Goal: Task Accomplishment & Management: Use online tool/utility

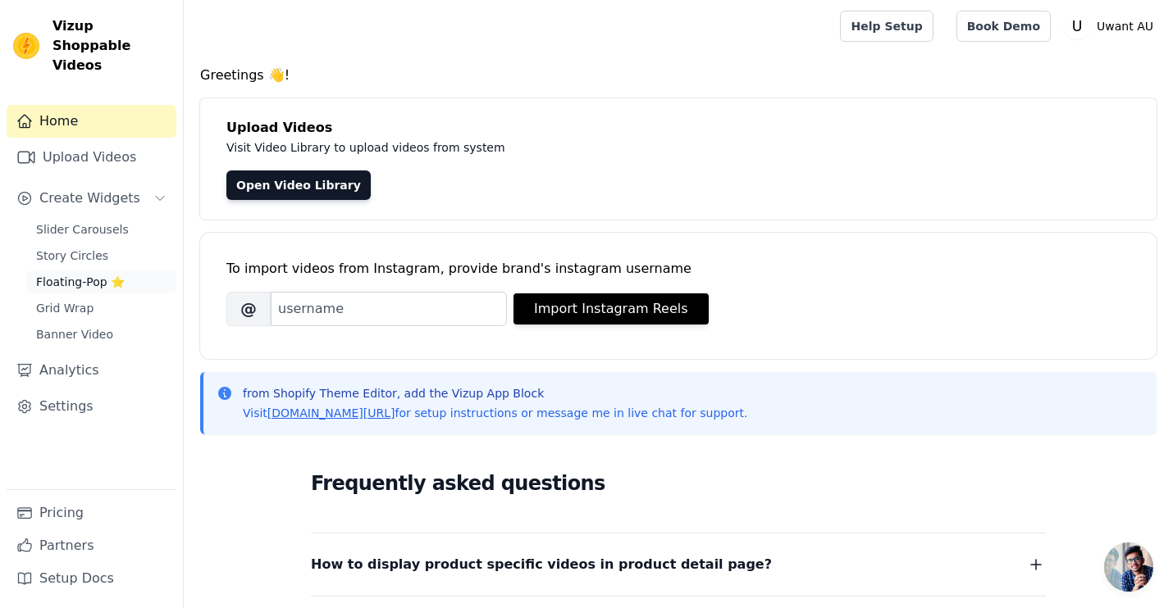
click at [97, 274] on span "Floating-Pop ⭐" at bounding box center [80, 282] width 89 height 16
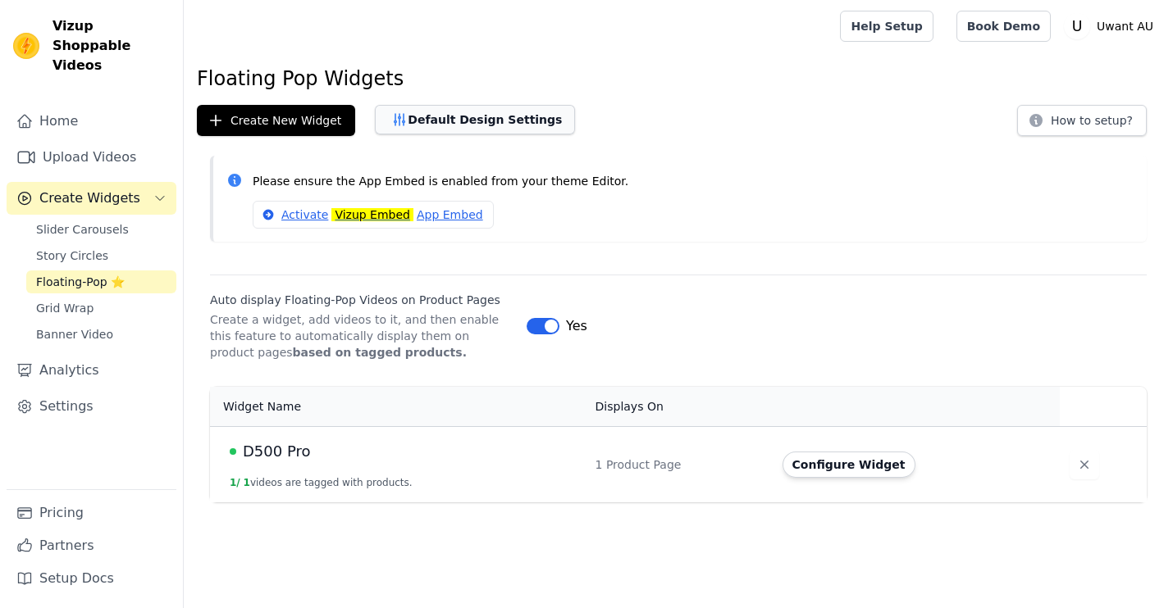
click at [490, 117] on button "Default Design Settings" at bounding box center [475, 120] width 200 height 30
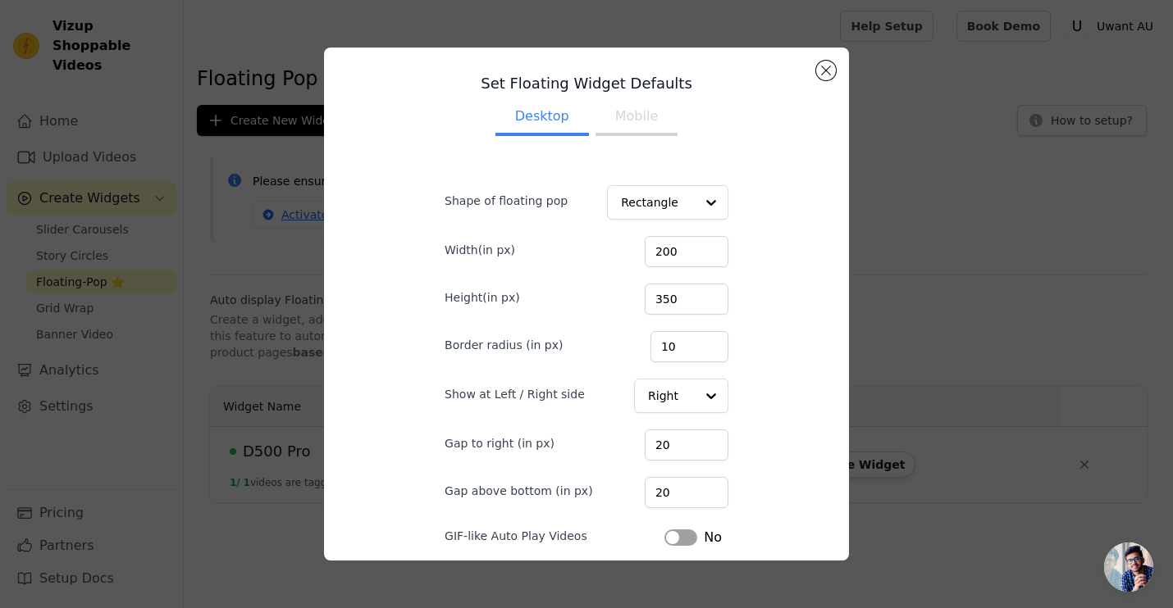
click at [633, 116] on button "Mobile" at bounding box center [636, 118] width 82 height 36
click at [695, 248] on input "200" at bounding box center [687, 251] width 84 height 31
type input "150"
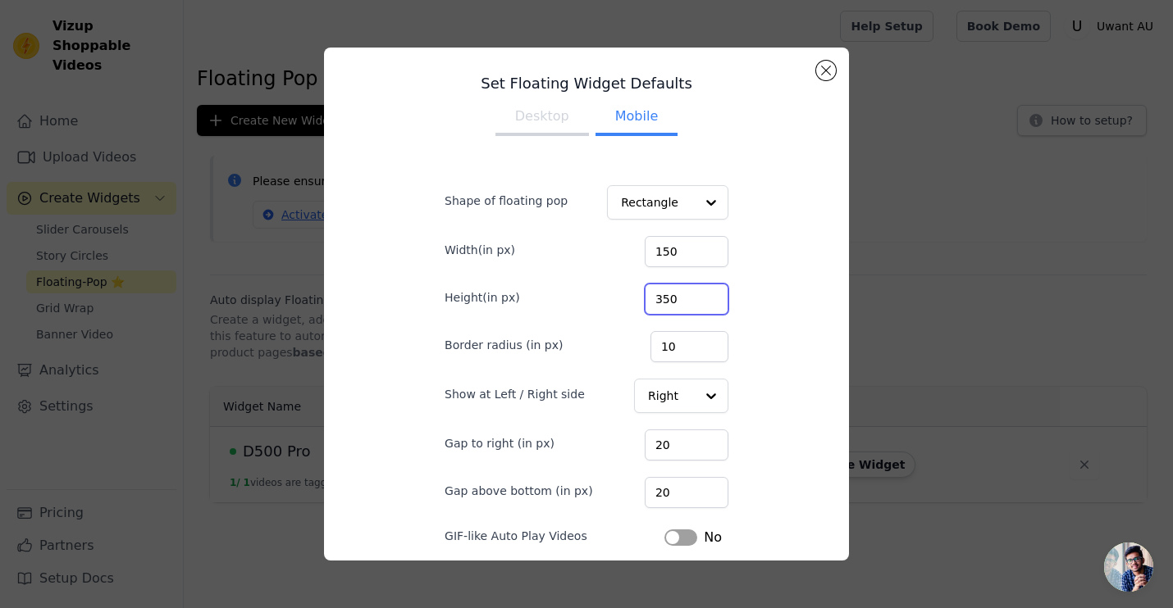
click at [675, 294] on input "350" at bounding box center [687, 299] width 84 height 31
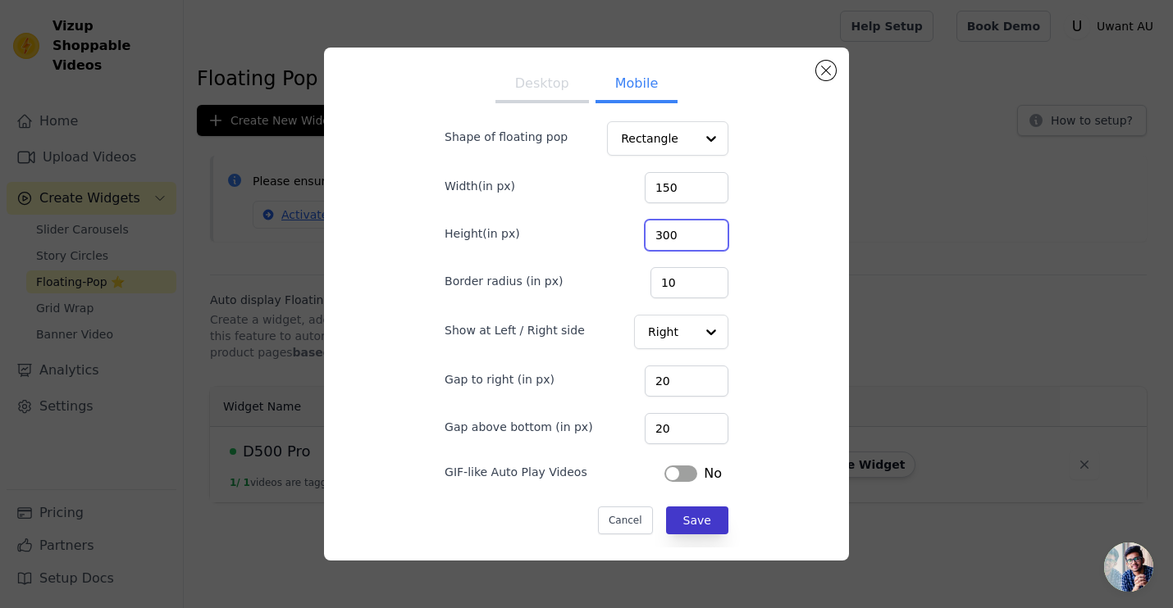
scroll to position [64, 0]
type input "300"
click at [689, 523] on button "Save" at bounding box center [697, 521] width 62 height 28
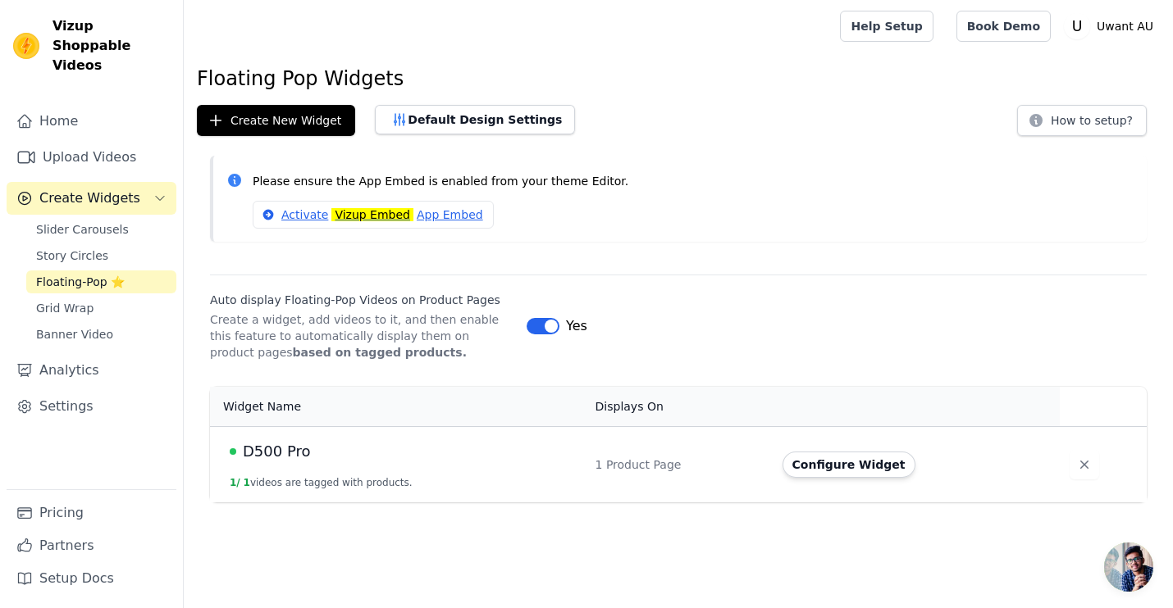
click at [476, 134] on div "Default Design Settings" at bounding box center [475, 120] width 200 height 31
click at [476, 118] on button "Default Design Settings" at bounding box center [475, 120] width 200 height 30
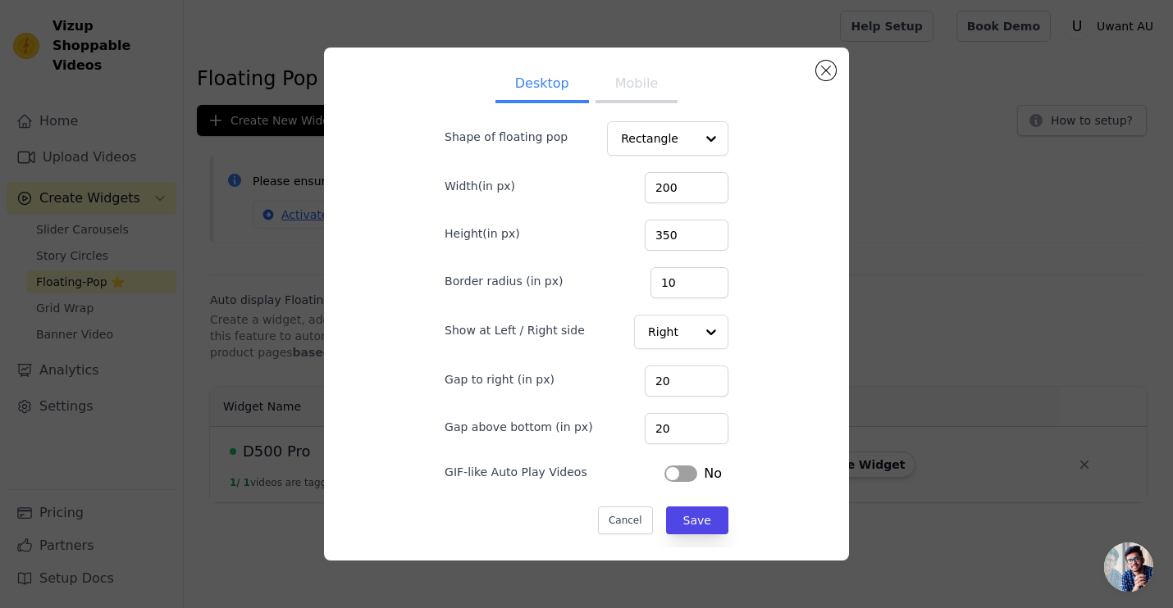
click at [669, 467] on button "Label" at bounding box center [680, 474] width 33 height 16
click at [643, 87] on button "Mobile" at bounding box center [636, 85] width 82 height 36
click at [677, 478] on button "Label" at bounding box center [680, 474] width 33 height 16
click at [695, 528] on button "Save" at bounding box center [697, 521] width 62 height 28
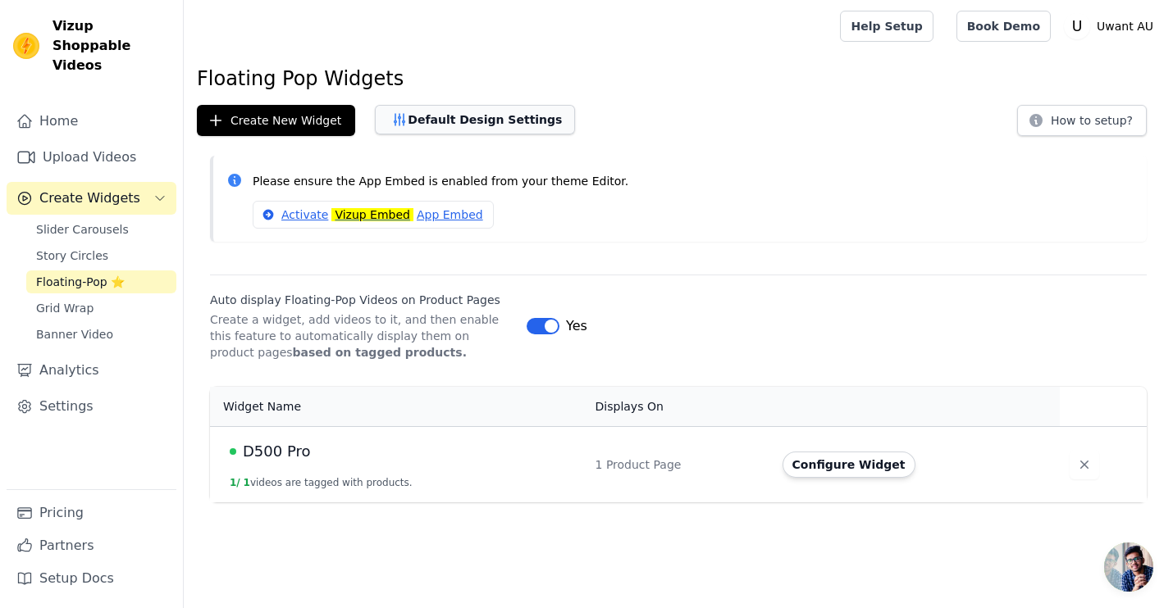
click at [504, 121] on button "Default Design Settings" at bounding box center [475, 120] width 200 height 30
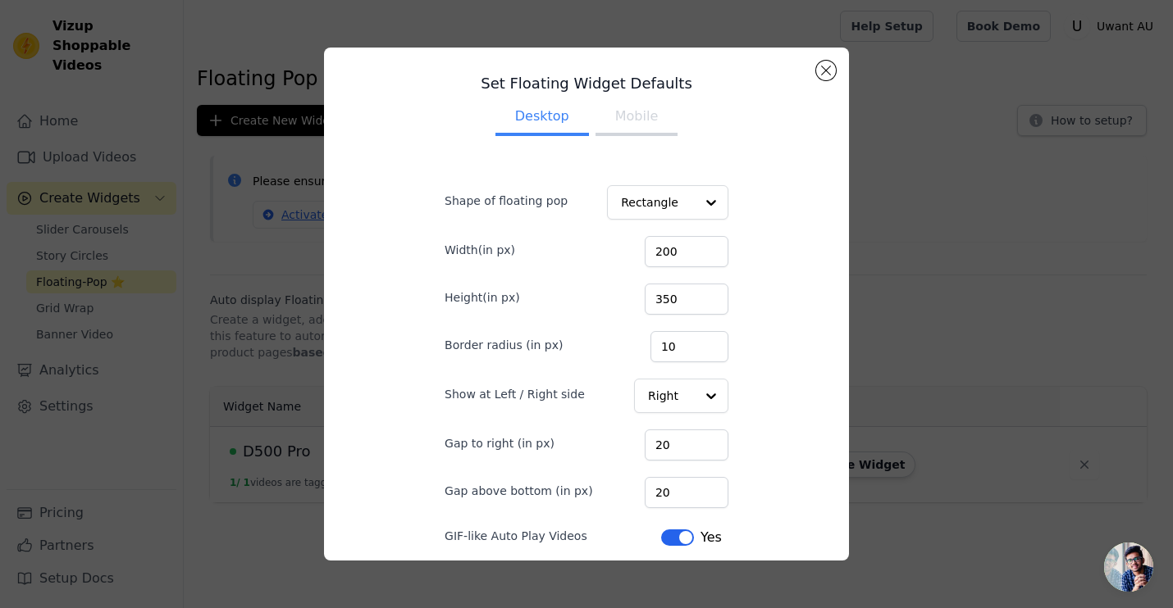
click at [636, 128] on button "Mobile" at bounding box center [636, 118] width 82 height 36
click at [827, 74] on button "Close modal" at bounding box center [826, 71] width 20 height 20
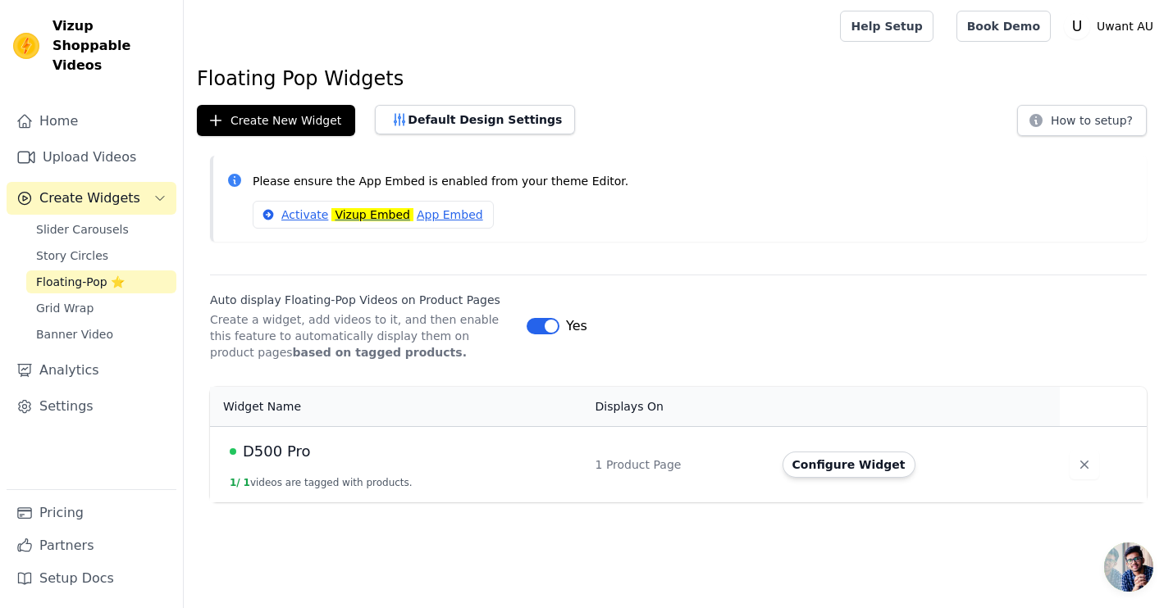
scroll to position [0, 0]
click at [284, 124] on button "Create New Widget" at bounding box center [276, 120] width 158 height 31
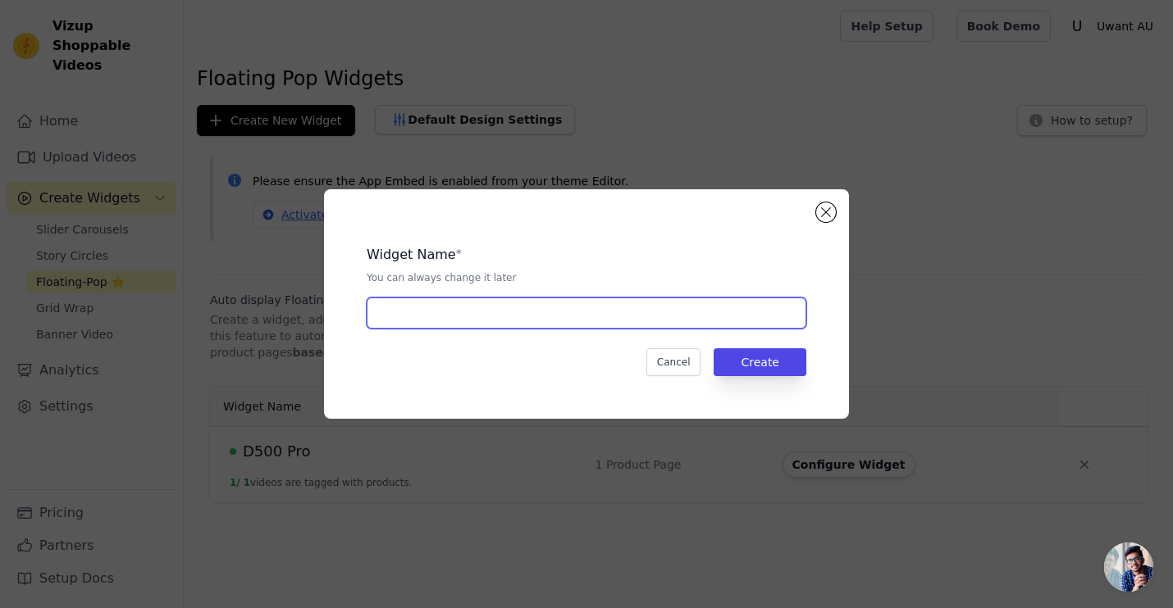
click at [601, 316] on input "text" at bounding box center [587, 313] width 440 height 31
type input "V500"
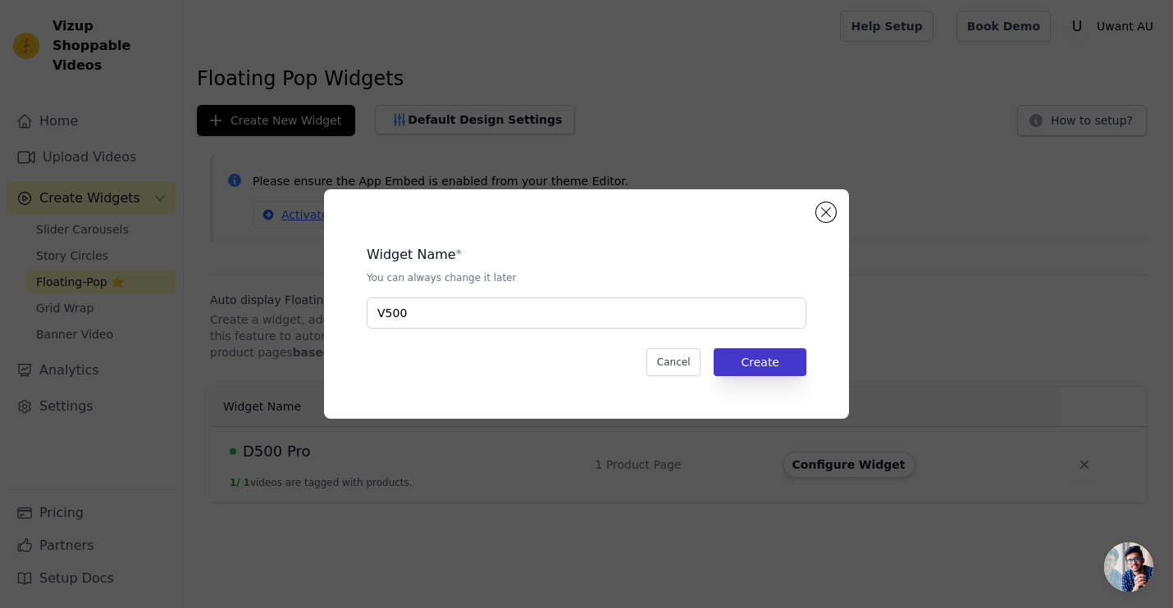
click at [759, 364] on button "Create" at bounding box center [759, 362] width 93 height 28
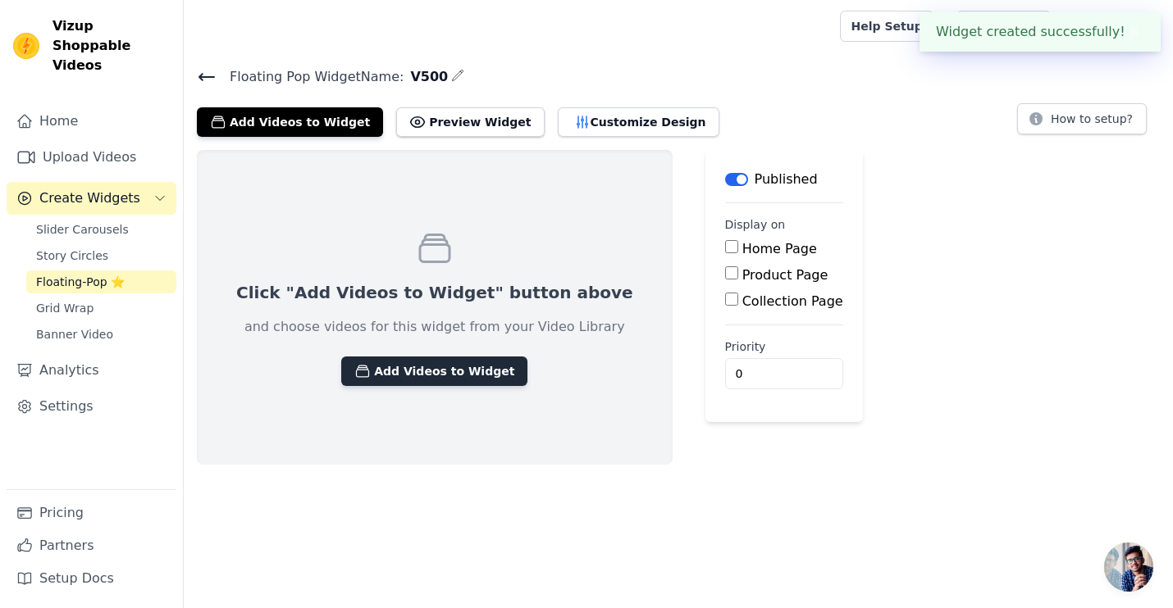
click at [437, 362] on button "Add Videos to Widget" at bounding box center [434, 372] width 186 height 30
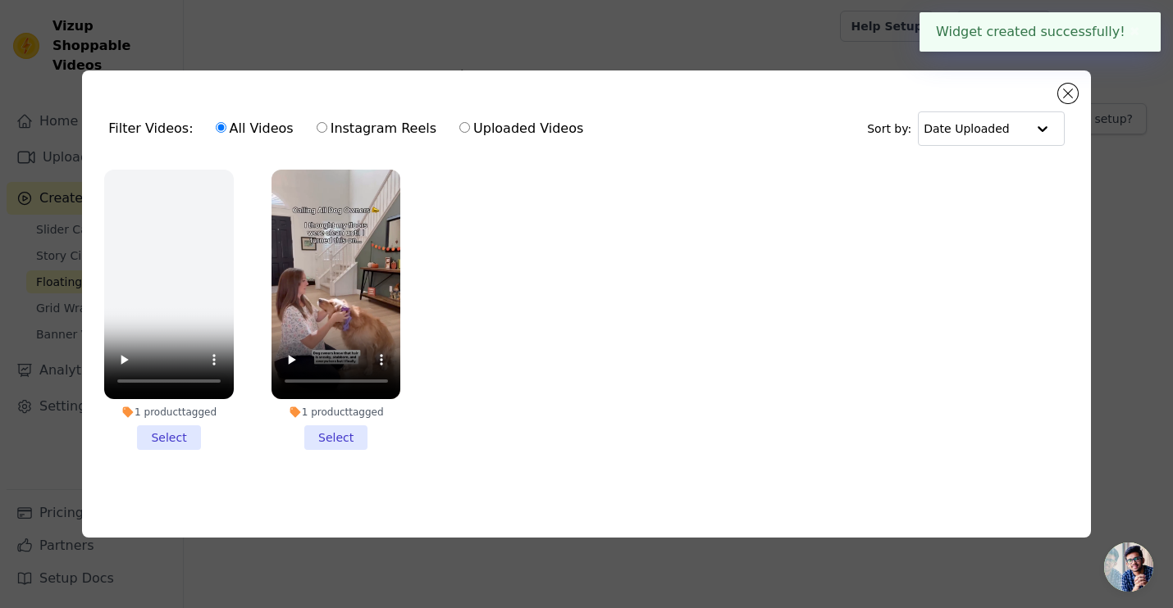
click at [341, 440] on li "1 product tagged Select" at bounding box center [336, 310] width 130 height 280
click at [0, 0] on input "1 product tagged Select" at bounding box center [0, 0] width 0 height 0
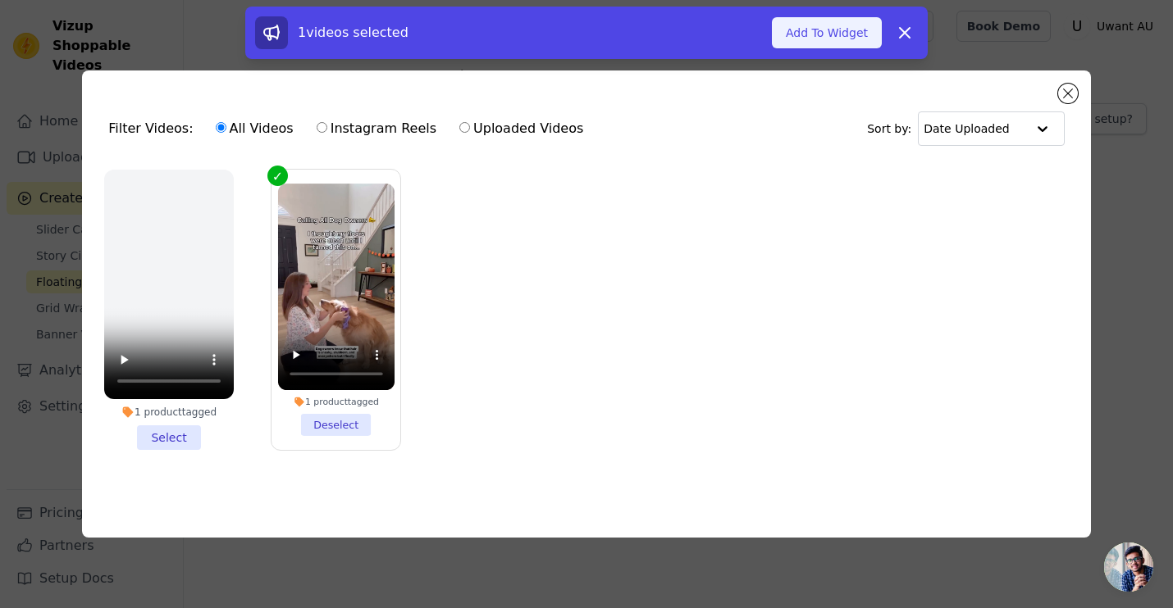
click at [864, 29] on button "Add To Widget" at bounding box center [827, 32] width 110 height 31
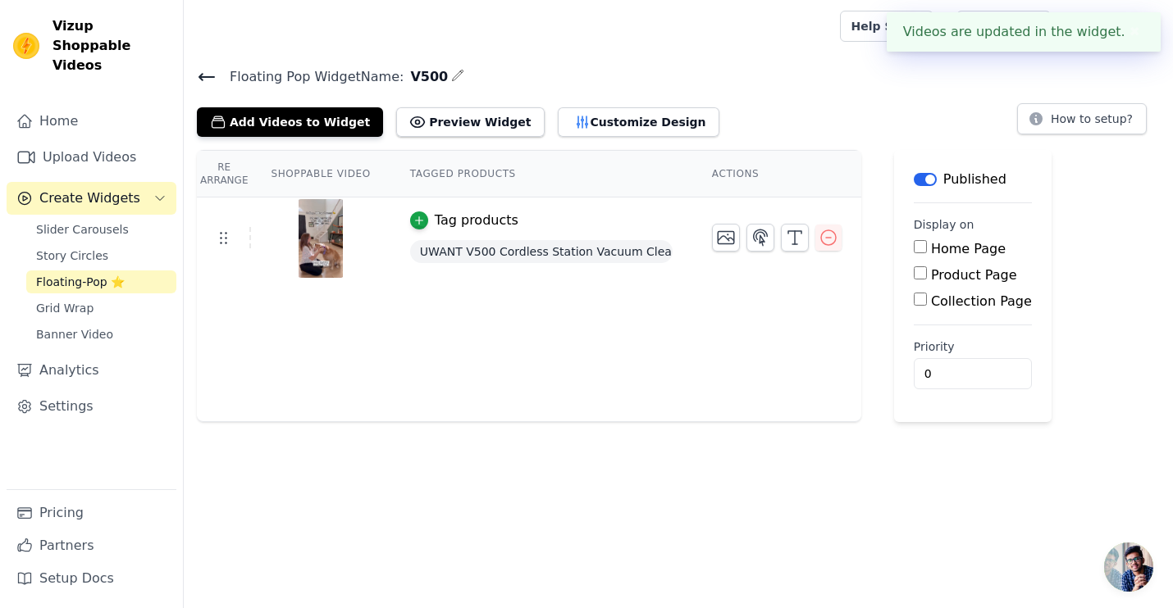
click at [918, 278] on input "Product Page" at bounding box center [919, 272] width 13 height 13
checkbox input "true"
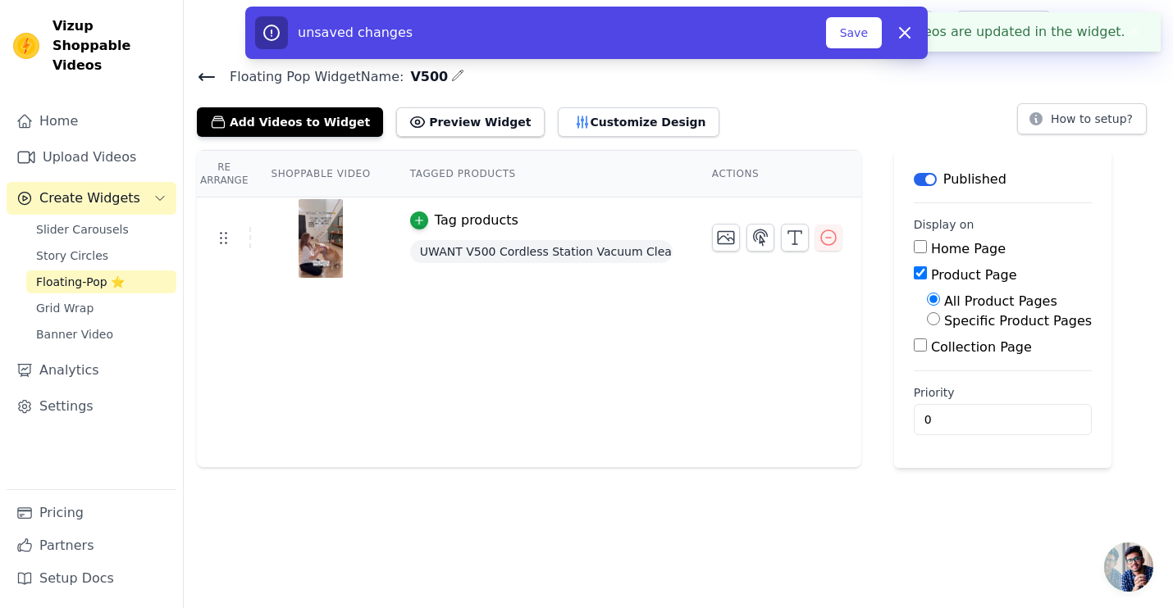
click at [933, 323] on input "Specific Product Pages" at bounding box center [933, 318] width 13 height 13
radio input "true"
click at [945, 358] on button "Select Products" at bounding box center [982, 358] width 110 height 28
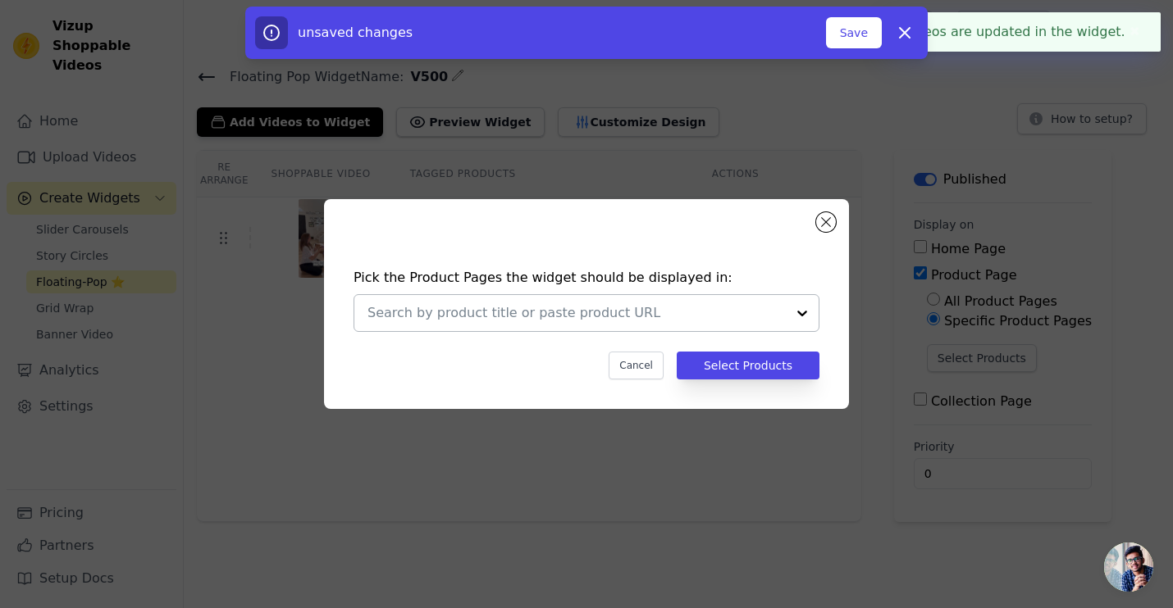
click at [730, 324] on div at bounding box center [576, 313] width 418 height 36
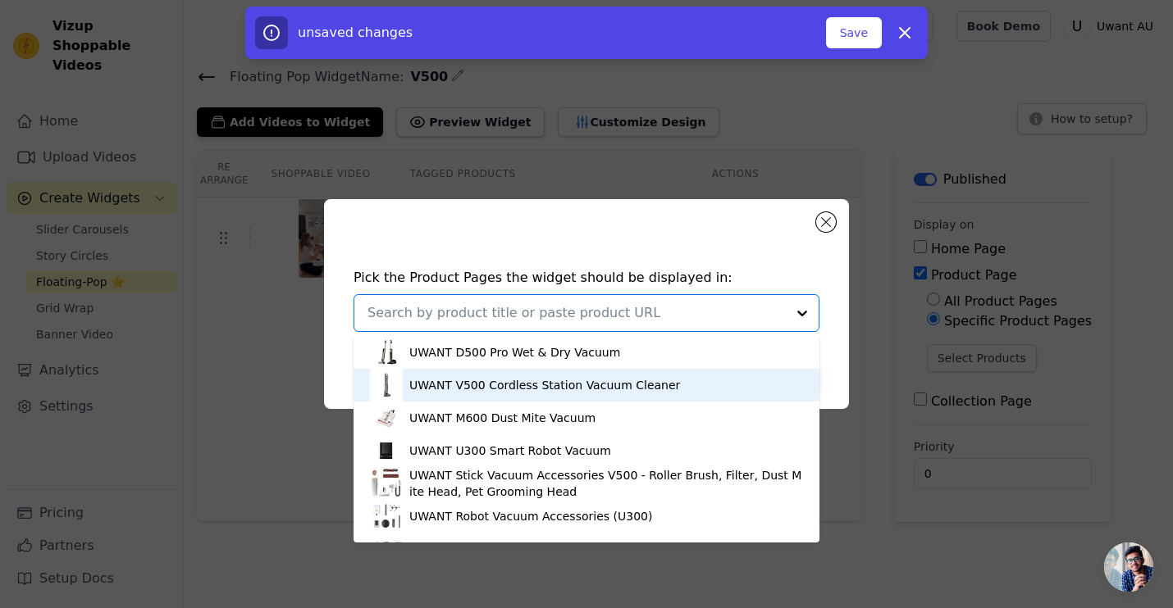
click at [628, 402] on div "UWANT V500 Cordless Station Vacuum Cleaner" at bounding box center [586, 385] width 433 height 33
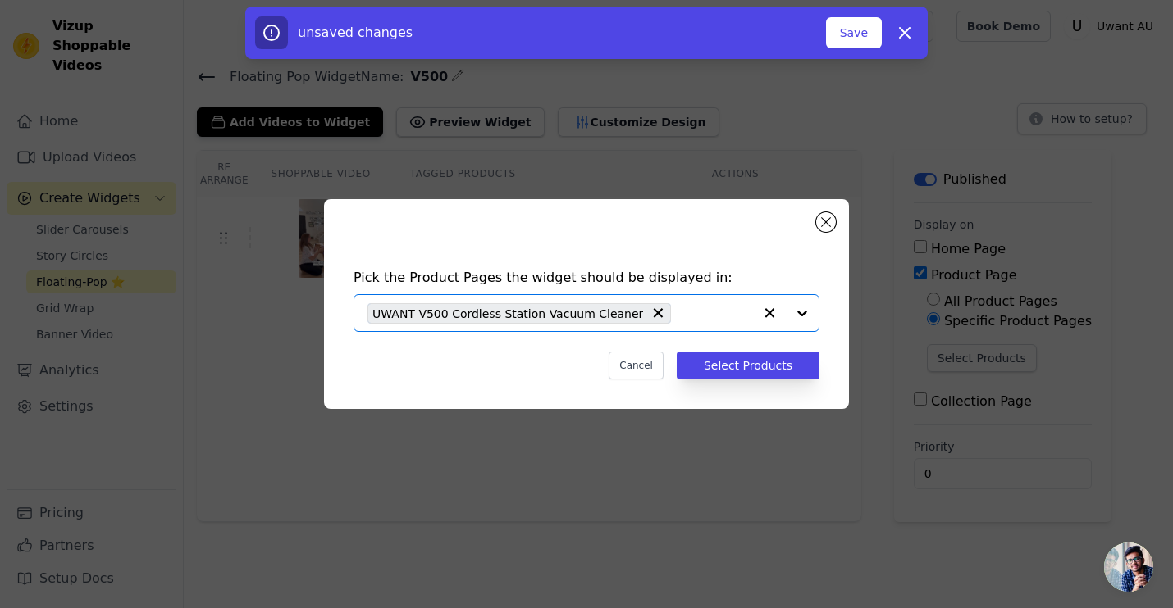
click at [739, 380] on div "Pick the Product Pages the widget should be displayed in: Option UWANT V500 Cor…" at bounding box center [586, 324] width 499 height 144
click at [739, 367] on button "Select Products" at bounding box center [747, 366] width 143 height 28
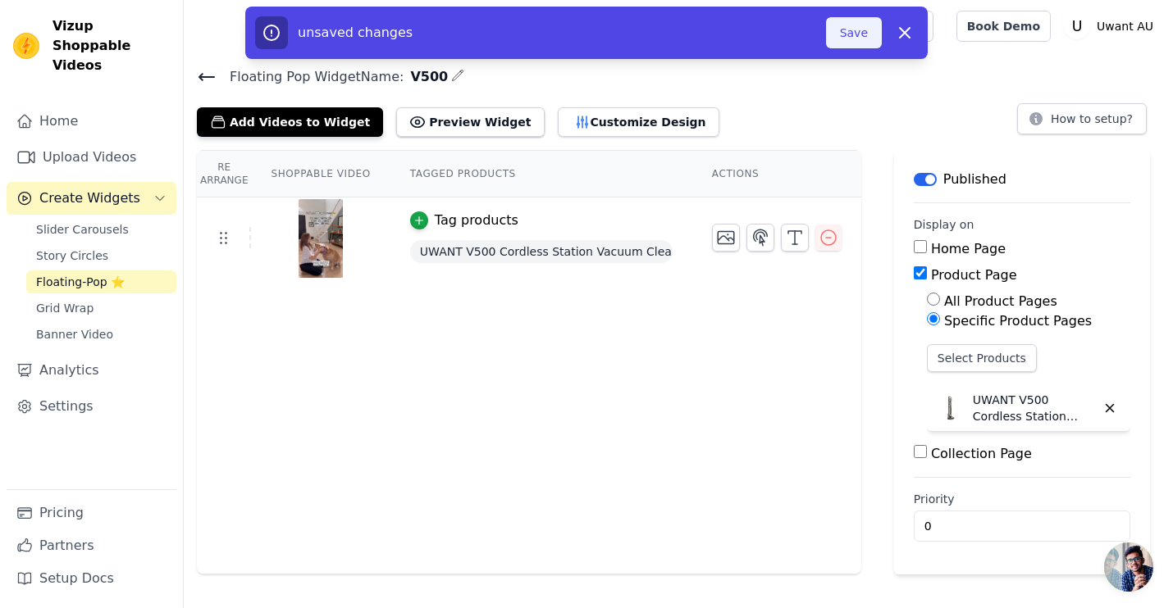
click at [849, 34] on button "Save" at bounding box center [854, 32] width 56 height 31
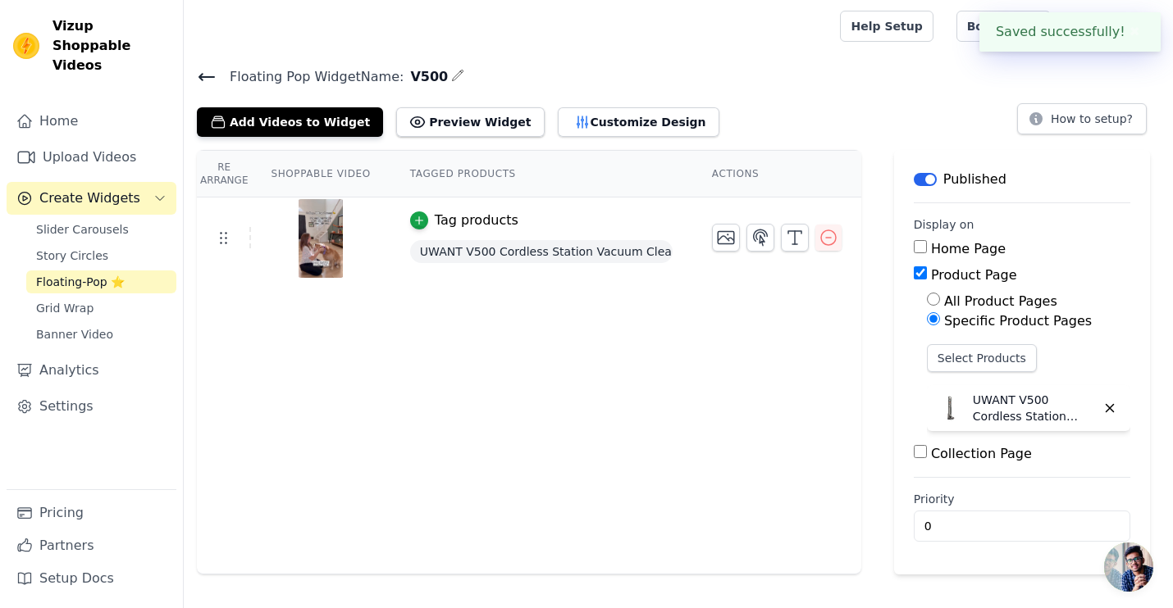
click at [197, 75] on icon at bounding box center [207, 77] width 20 height 20
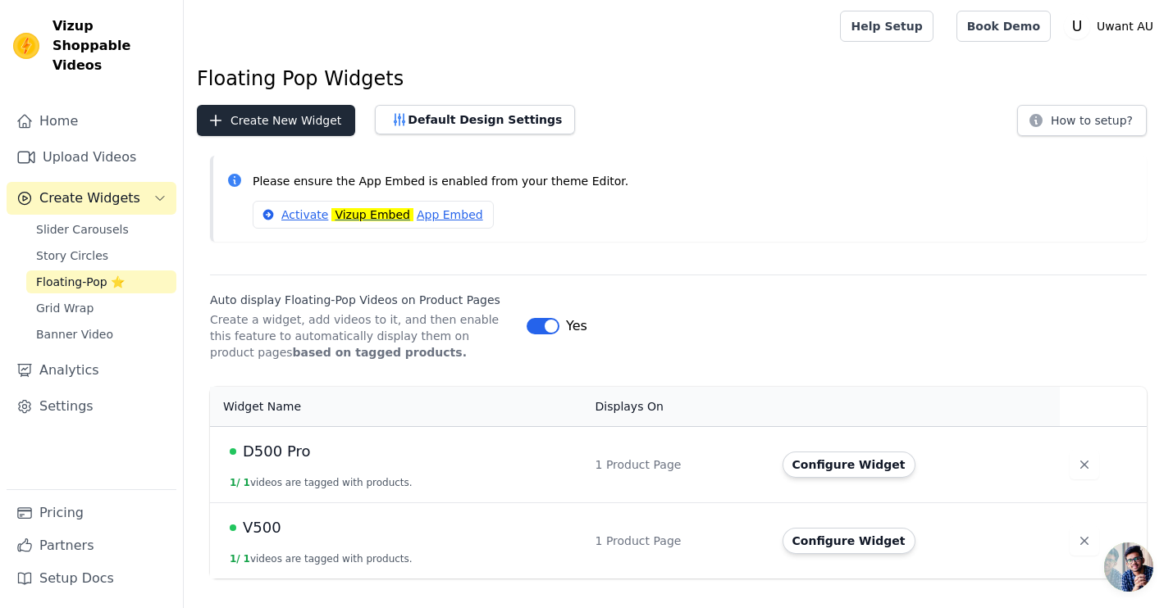
click at [269, 108] on button "Create New Widget" at bounding box center [276, 120] width 158 height 31
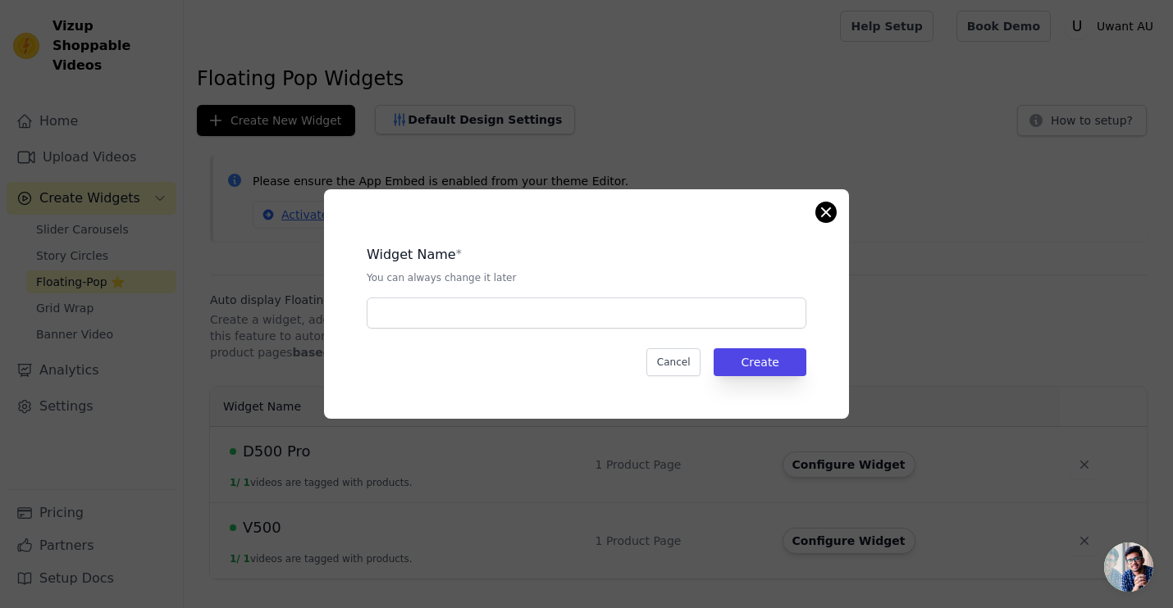
click at [822, 215] on button "Close modal" at bounding box center [826, 213] width 20 height 20
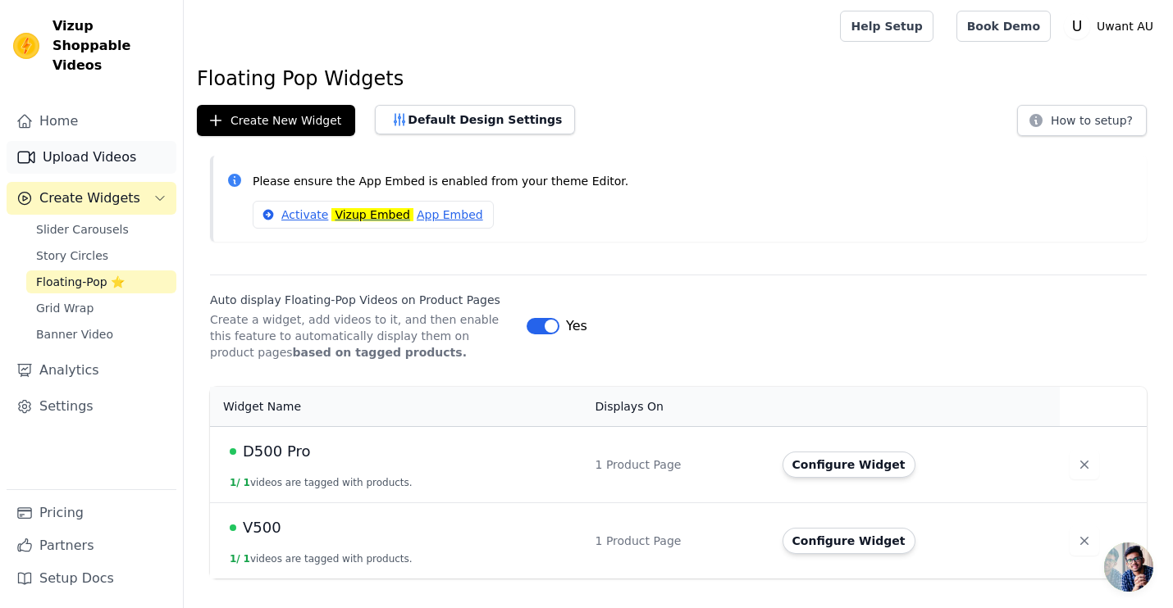
click at [97, 141] on link "Upload Videos" at bounding box center [92, 157] width 170 height 33
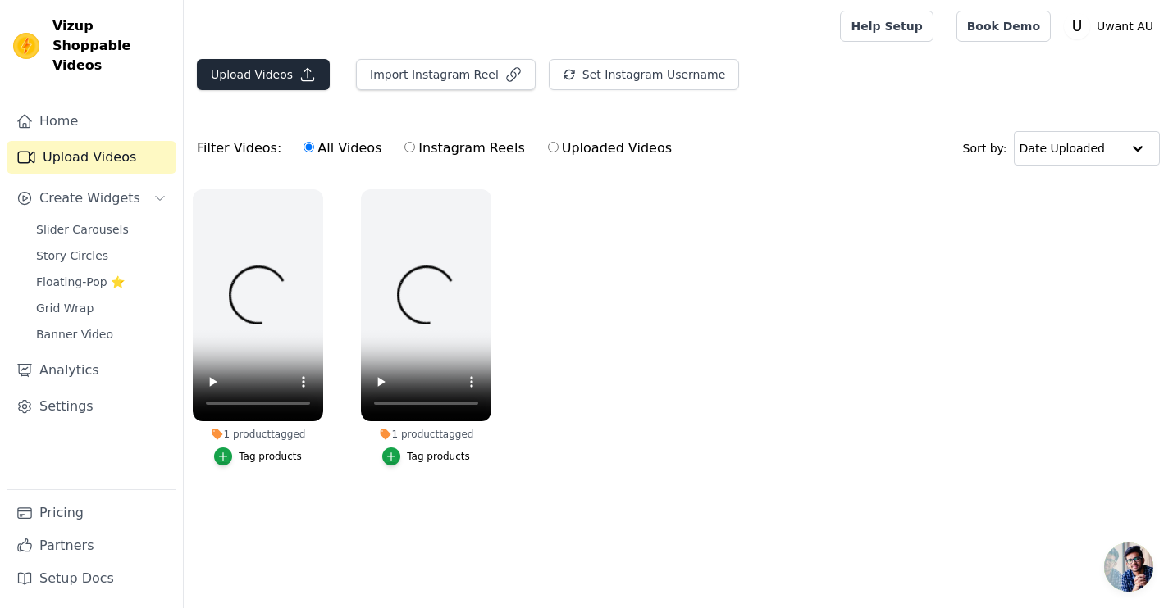
click at [249, 80] on button "Upload Videos" at bounding box center [263, 74] width 133 height 31
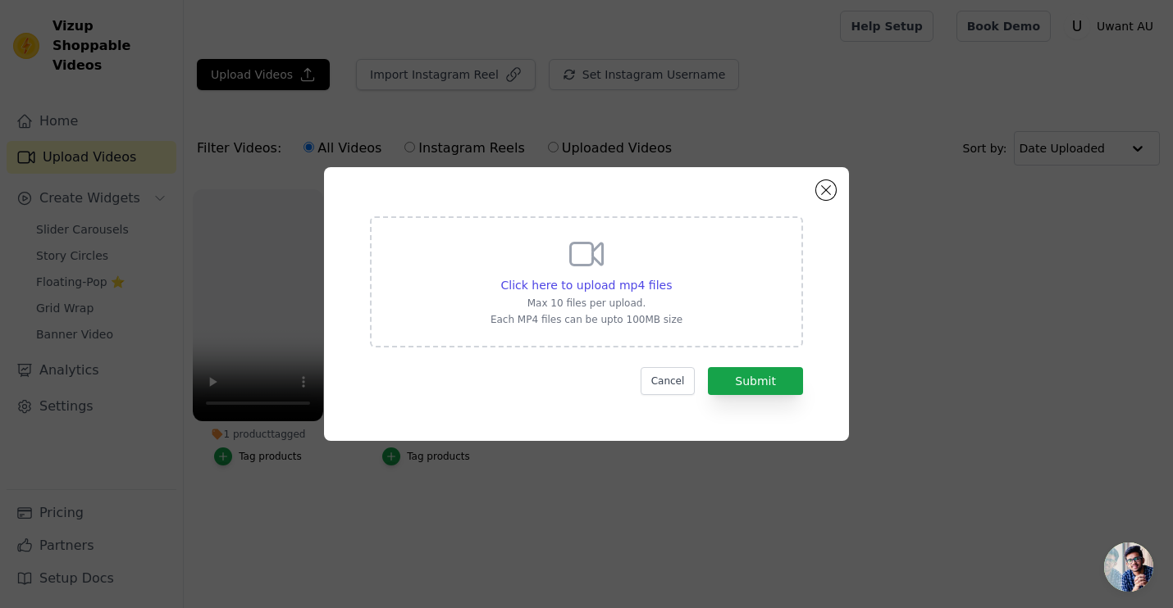
click at [522, 262] on div "Click here to upload mp4 files Max 10 files per upload. Each MP4 files can be u…" at bounding box center [586, 281] width 192 height 92
click at [671, 276] on input "Click here to upload mp4 files Max 10 files per upload. Each MP4 files can be u…" at bounding box center [671, 276] width 1 height 1
type input "C:\fakepath\Adulting hack unlocked ✅ - Uwant Australia (1080p, h264).mp4"
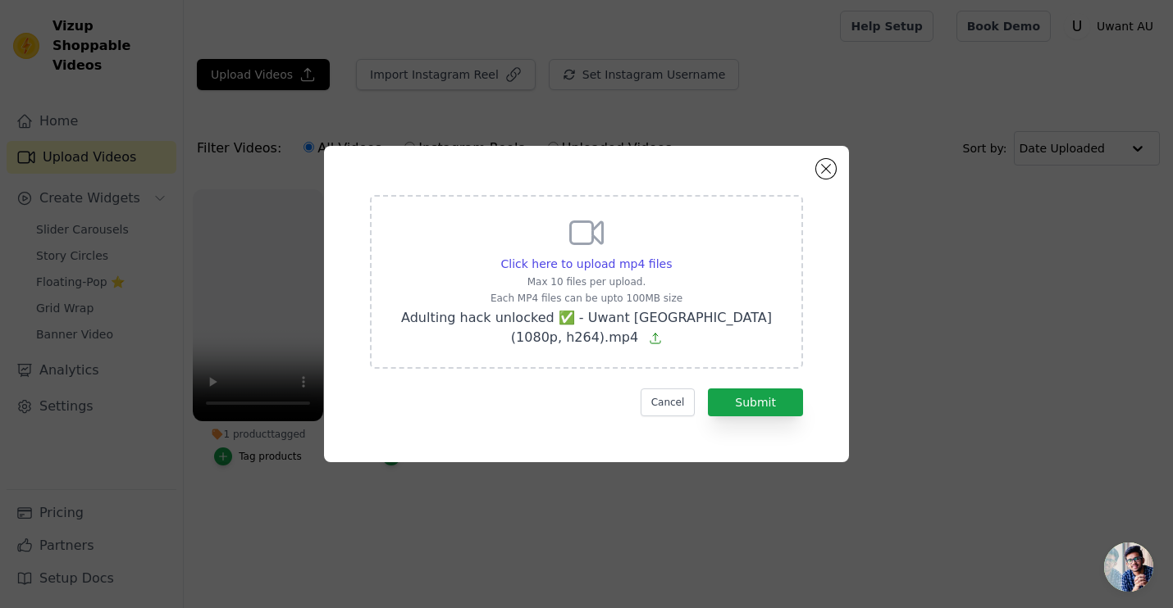
click at [731, 387] on form "Click here to upload mp4 files Max 10 files per upload. Each MP4 files can be u…" at bounding box center [586, 305] width 433 height 221
click at [740, 407] on button "Submit" at bounding box center [755, 403] width 95 height 28
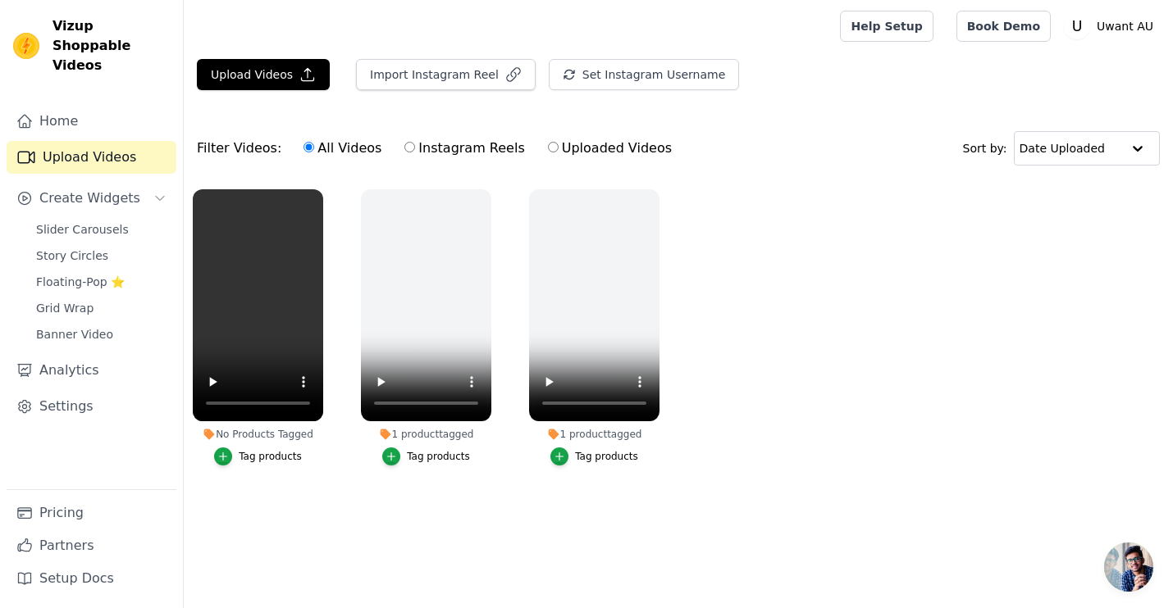
click at [254, 455] on div "Tag products" at bounding box center [270, 456] width 63 height 13
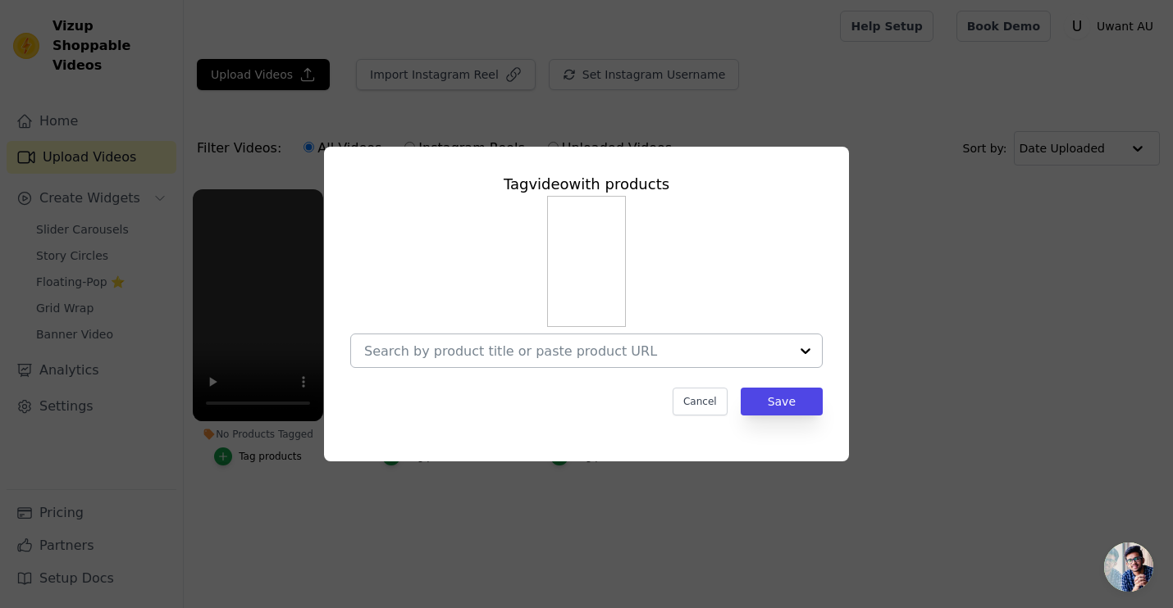
click at [583, 348] on input "No Products Tagged Tag video with products Cancel Save Tag products" at bounding box center [576, 352] width 425 height 16
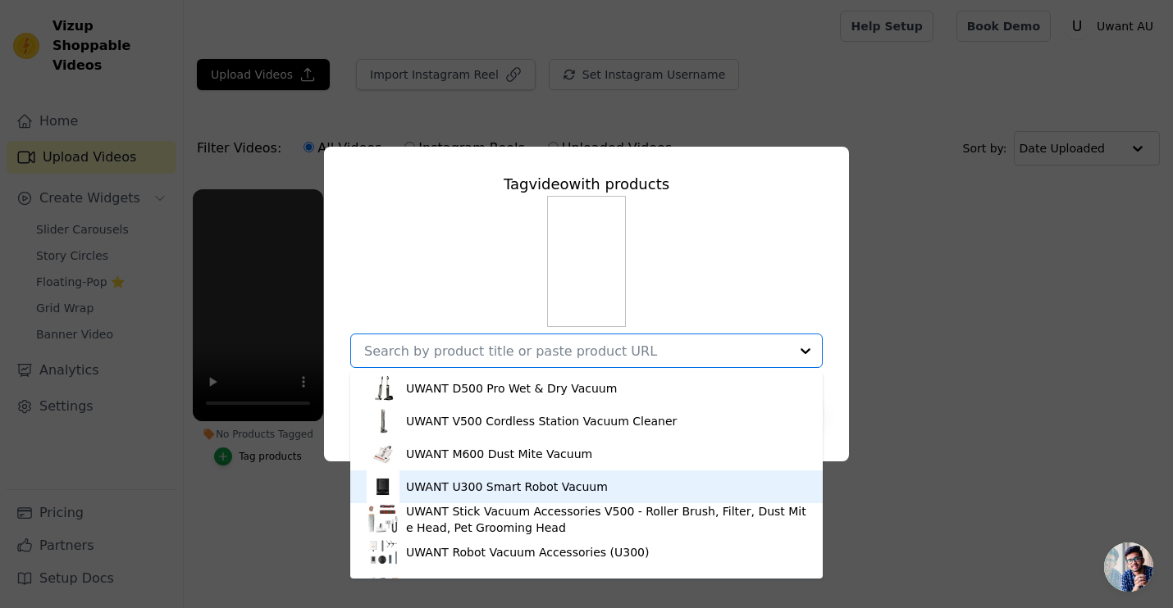
click at [506, 484] on div "UWANT U300 Smart Robot Vacuum" at bounding box center [507, 487] width 202 height 16
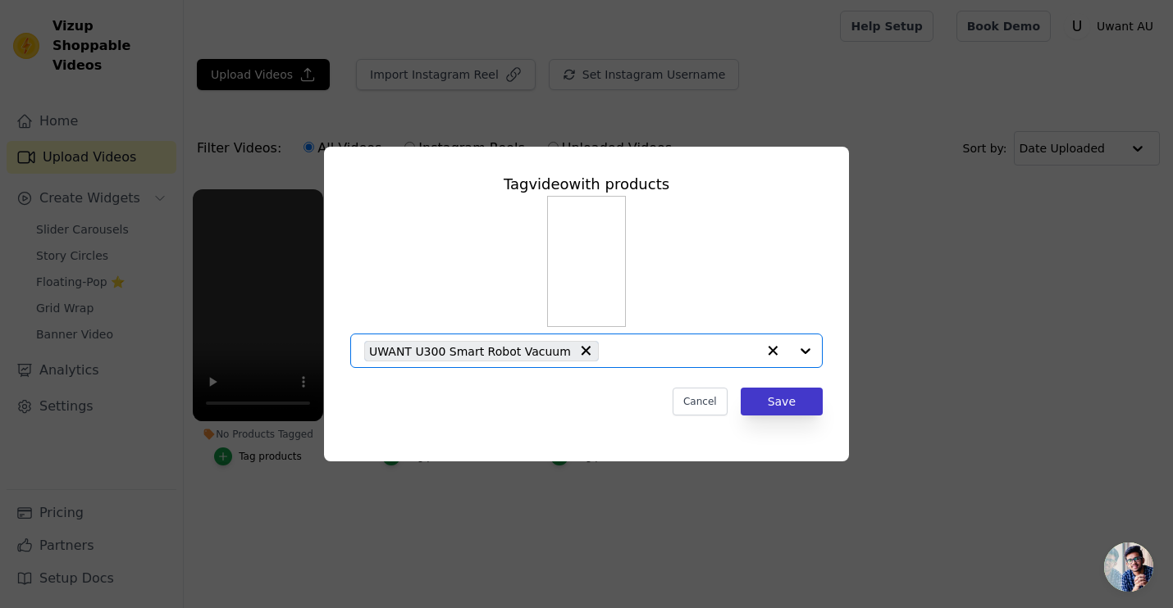
click at [788, 408] on button "Save" at bounding box center [781, 402] width 82 height 28
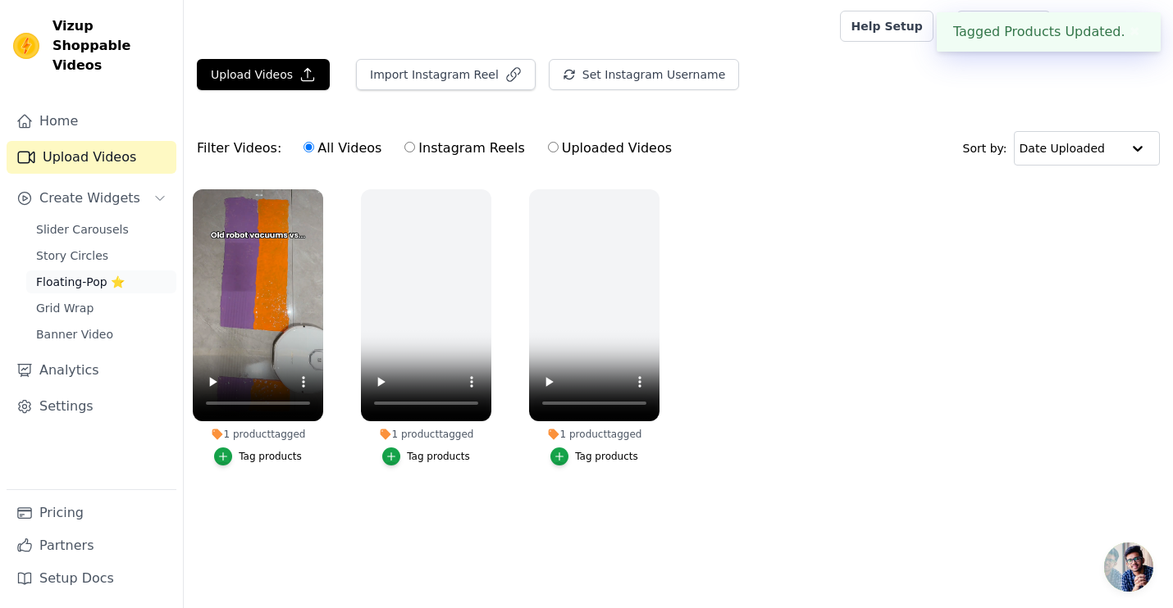
click at [87, 274] on span "Floating-Pop ⭐" at bounding box center [80, 282] width 89 height 16
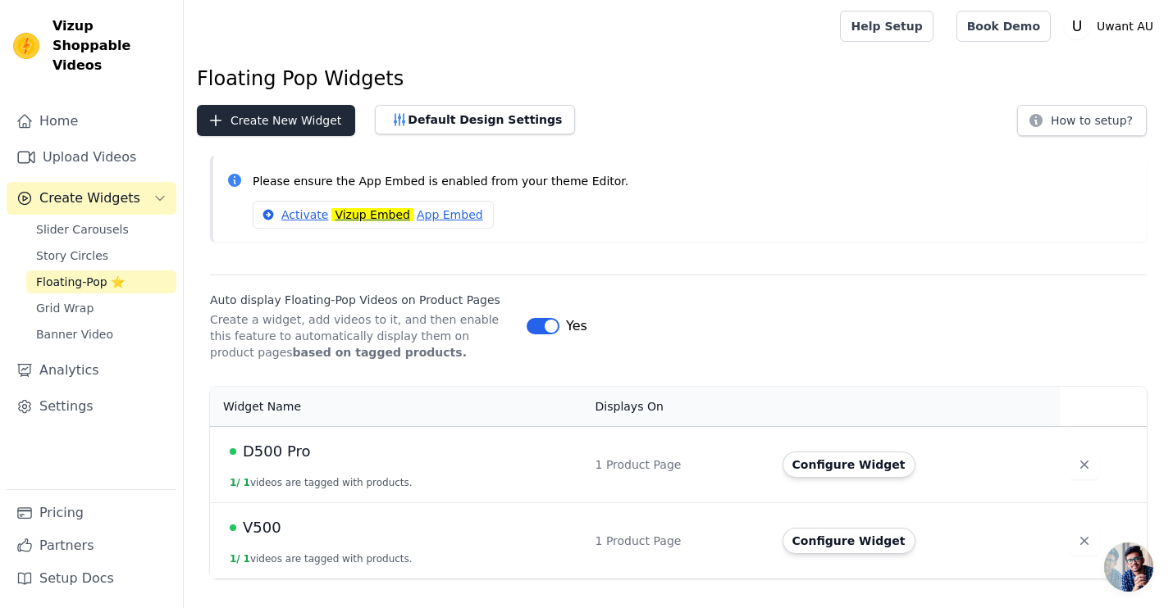
click at [290, 121] on button "Create New Widget" at bounding box center [276, 120] width 158 height 31
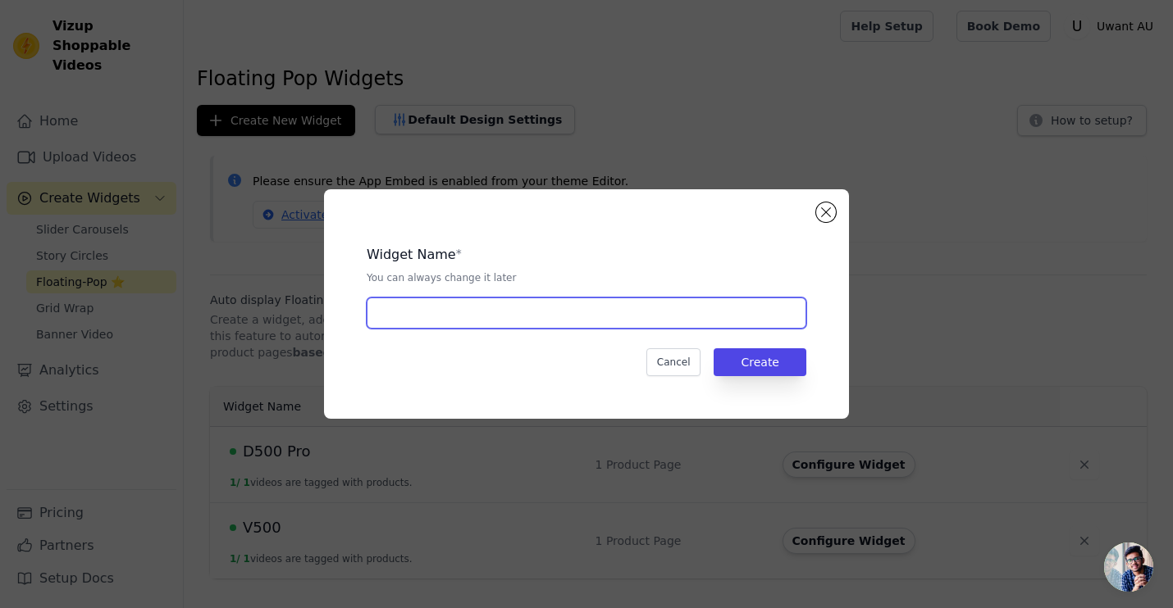
click at [399, 317] on input "text" at bounding box center [587, 313] width 440 height 31
type input "U300"
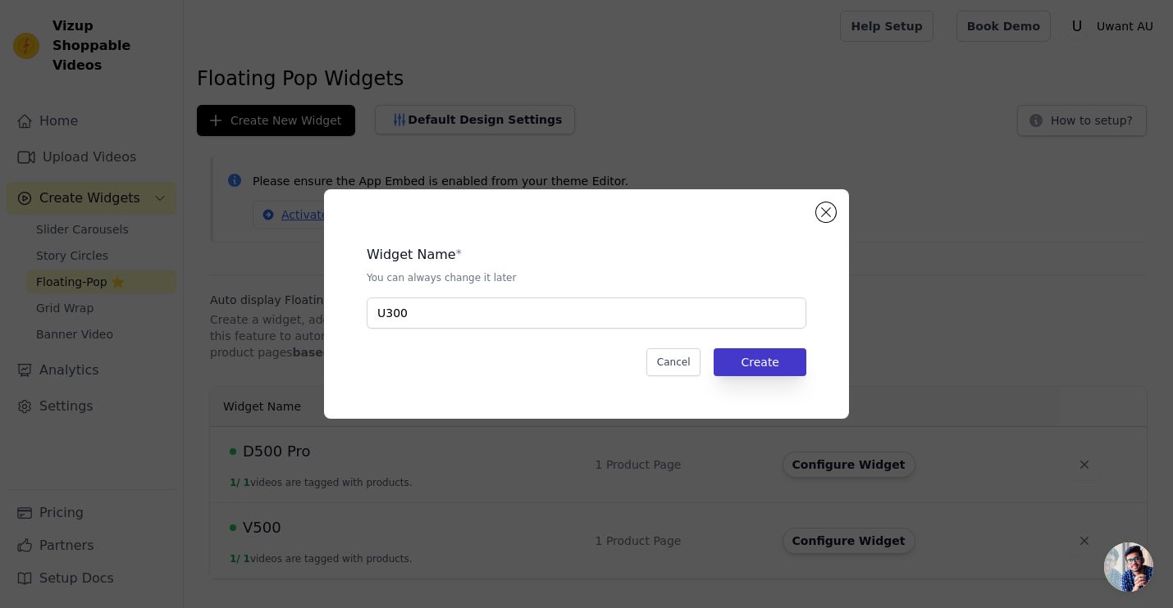
click at [740, 371] on button "Create" at bounding box center [759, 362] width 93 height 28
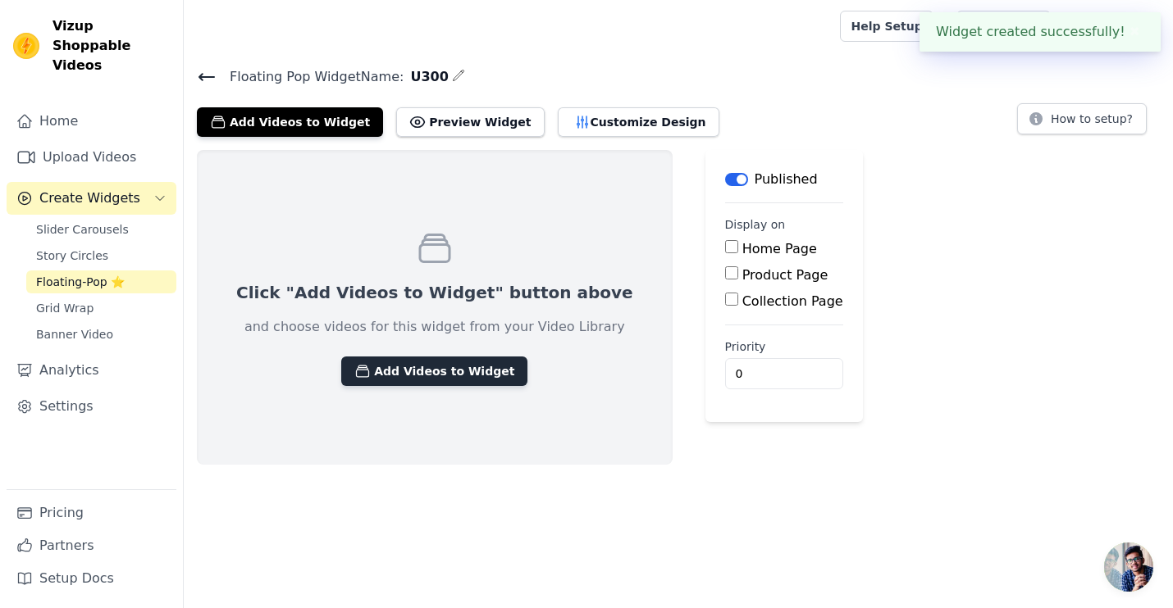
click at [440, 381] on button "Add Videos to Widget" at bounding box center [434, 372] width 186 height 30
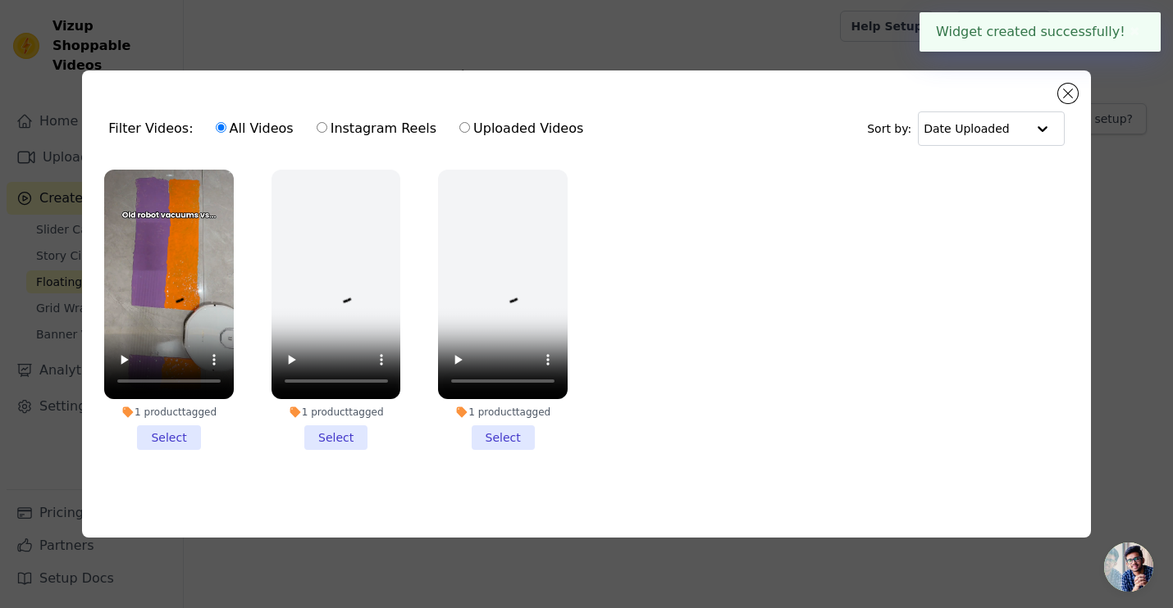
click at [157, 444] on li "1 product tagged Select" at bounding box center [169, 310] width 130 height 280
click at [0, 0] on input "1 product tagged Select" at bounding box center [0, 0] width 0 height 0
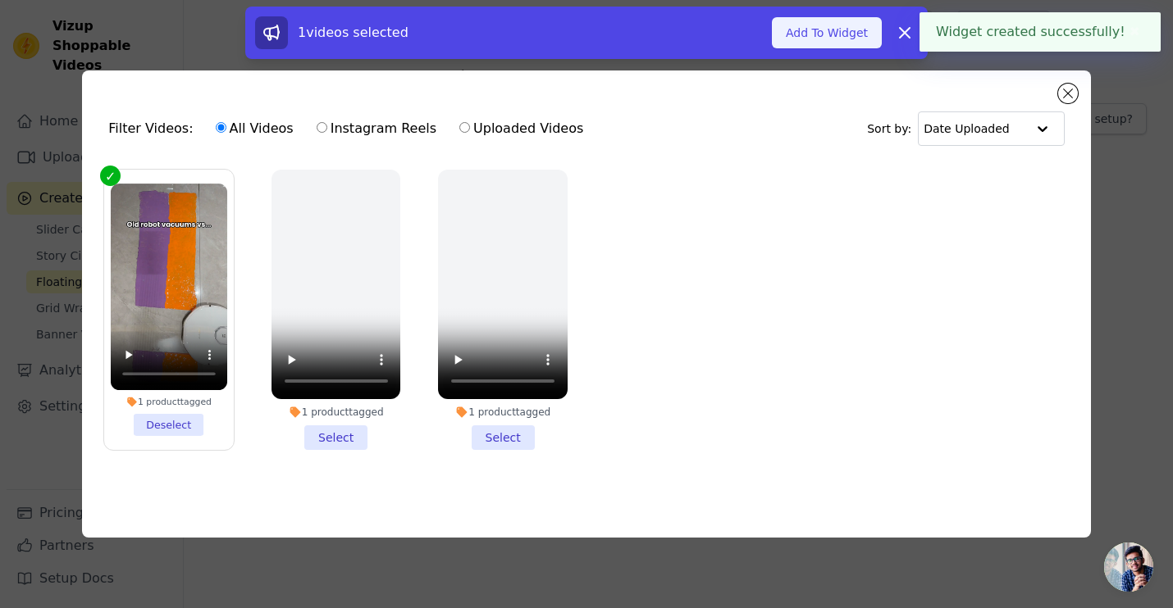
click at [839, 41] on button "Add To Widget" at bounding box center [827, 32] width 110 height 31
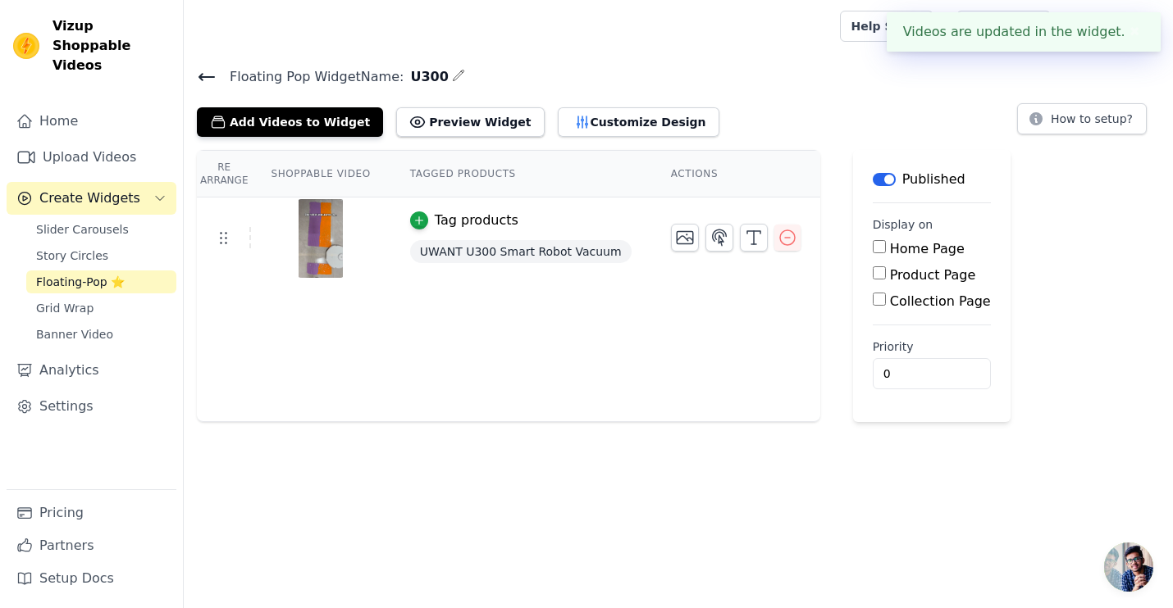
click at [872, 279] on input "Product Page" at bounding box center [878, 272] width 13 height 13
checkbox input "true"
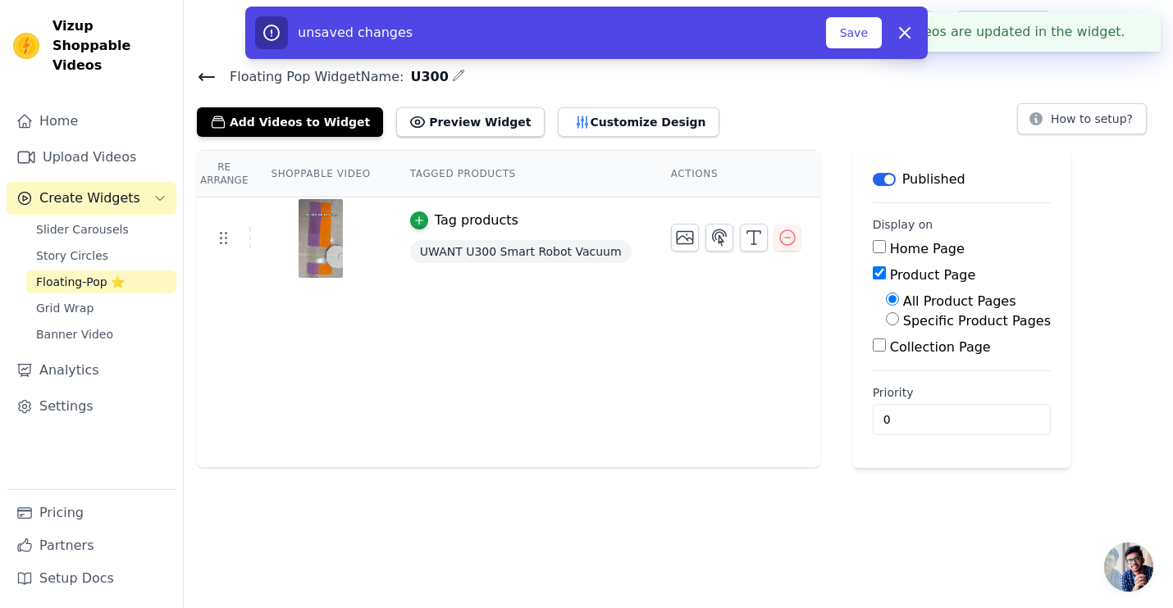
click at [886, 326] on input "Specific Product Pages" at bounding box center [892, 318] width 13 height 13
radio input "true"
click at [896, 367] on button "Select Products" at bounding box center [941, 358] width 110 height 28
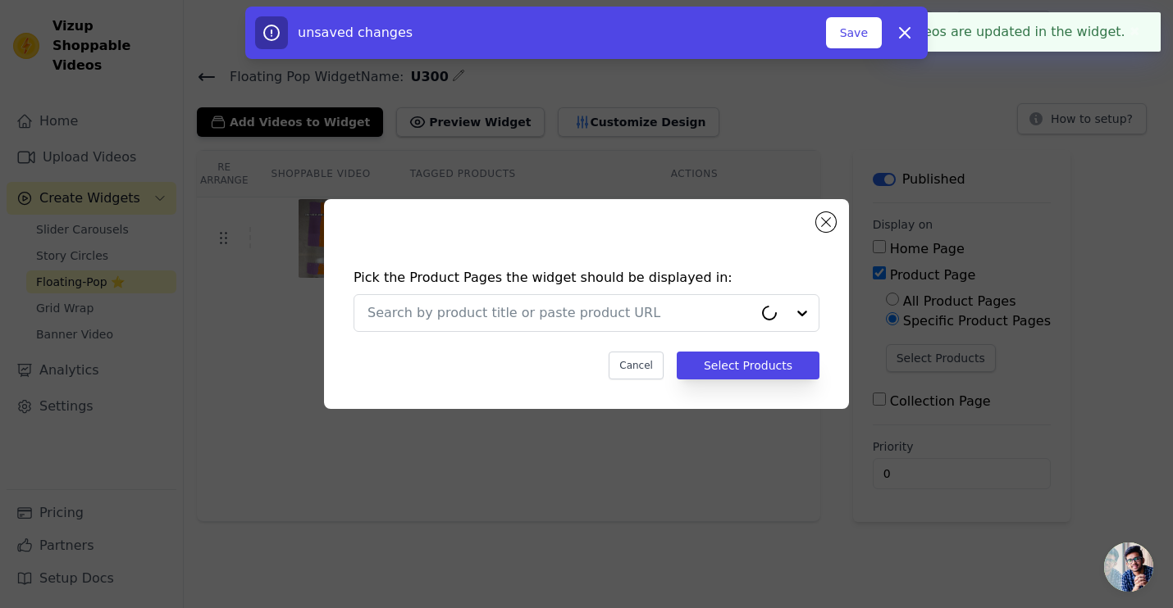
click at [681, 345] on div "Pick the Product Pages the widget should be displayed in: Cancel Select Products" at bounding box center [586, 324] width 499 height 144
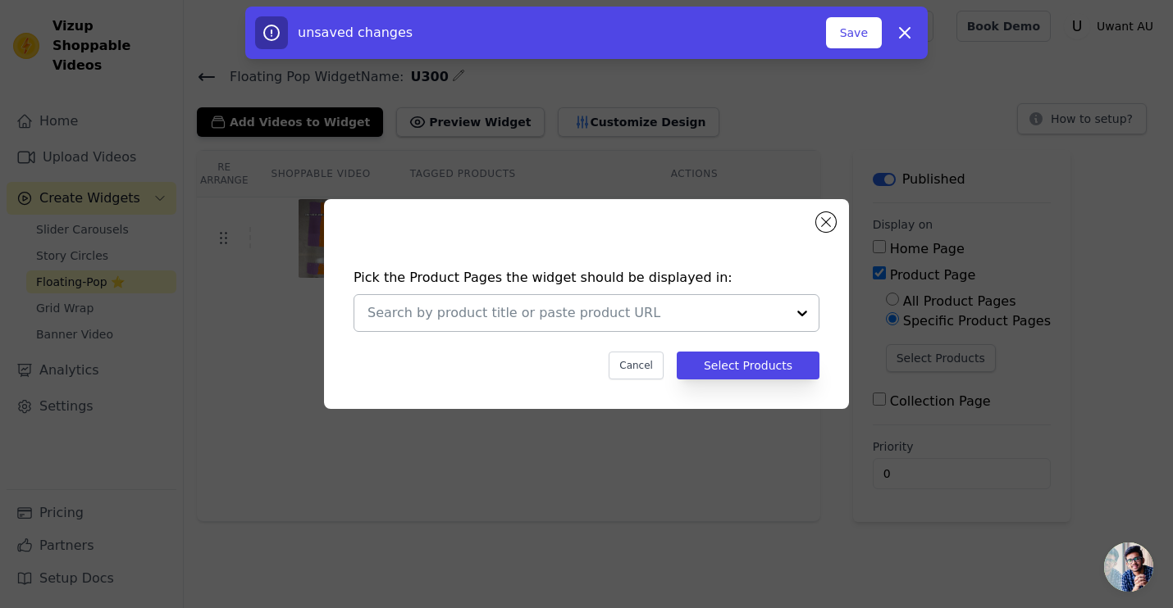
click at [680, 318] on input "text" at bounding box center [576, 313] width 418 height 20
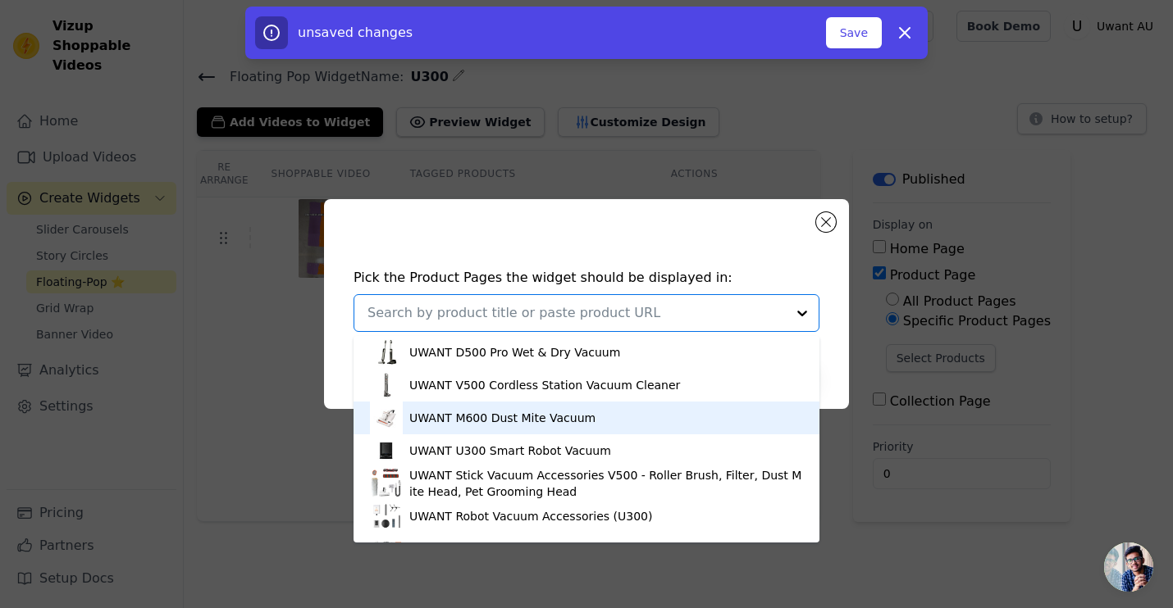
scroll to position [3, 0]
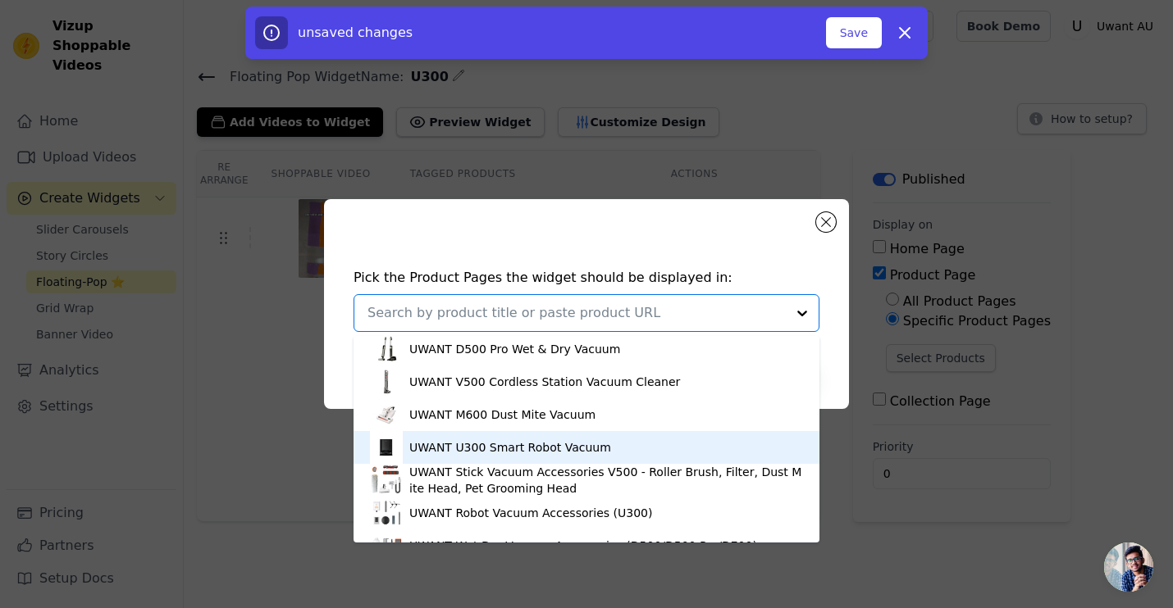
click at [546, 456] on div "UWANT U300 Smart Robot Vacuum" at bounding box center [510, 448] width 202 height 16
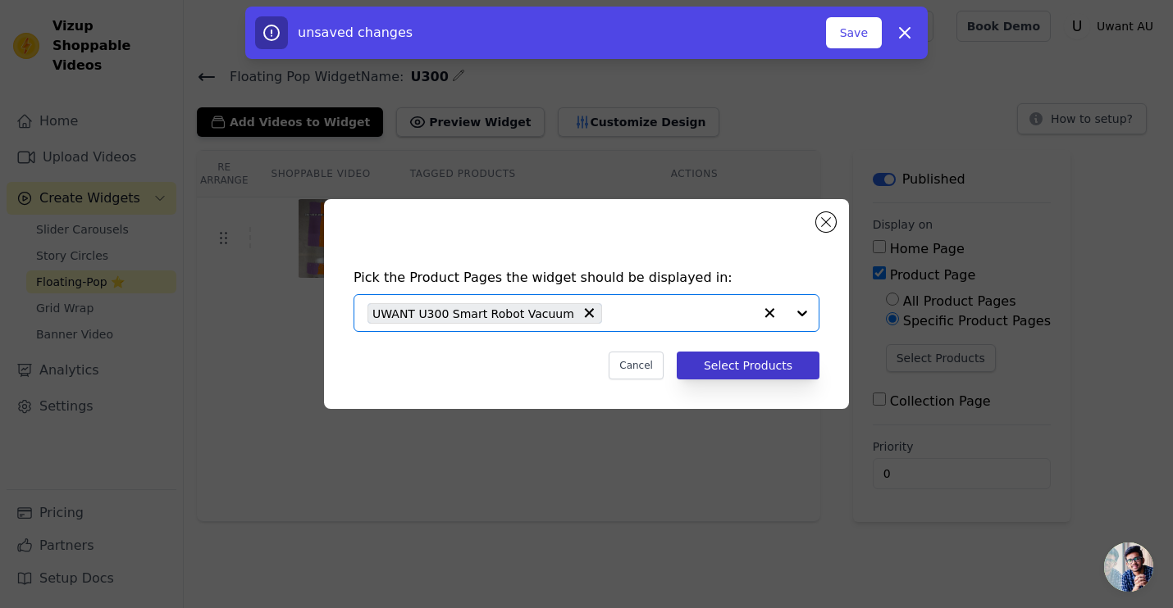
click at [765, 364] on button "Select Products" at bounding box center [747, 366] width 143 height 28
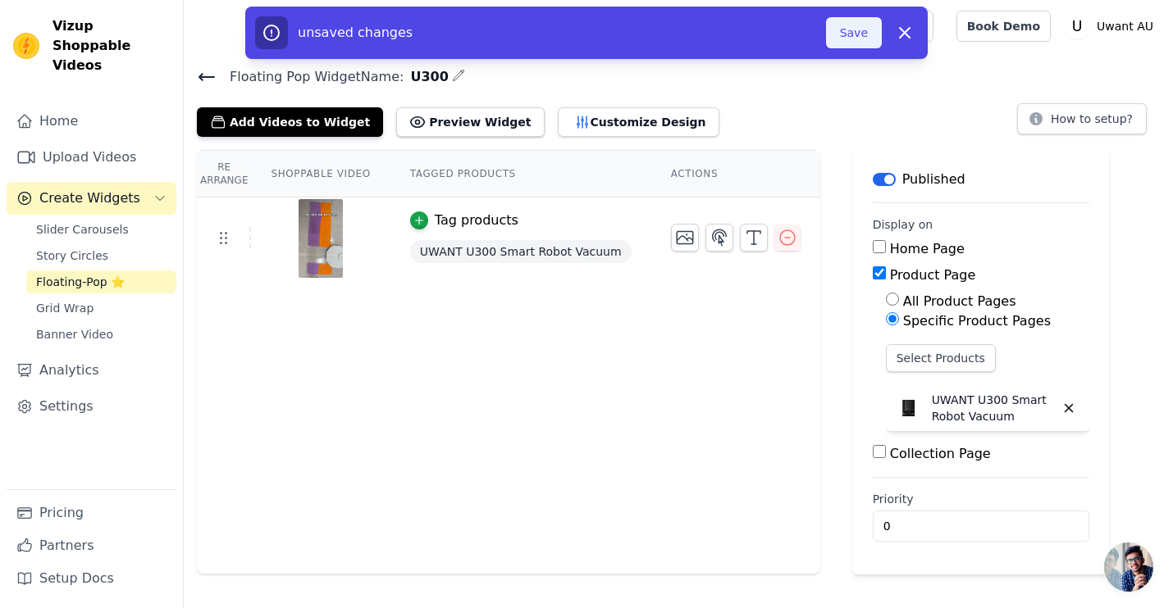
click at [849, 32] on button "Save" at bounding box center [854, 32] width 56 height 31
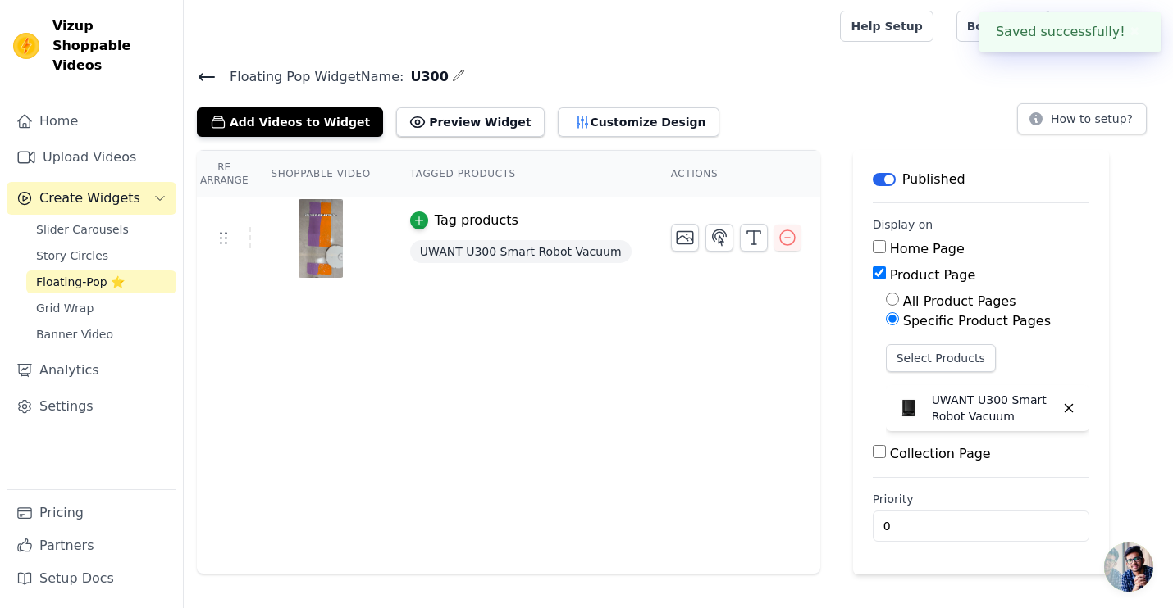
click at [739, 89] on div "Floating Pop Widget Name: U300 Add Videos to Widget Preview Widget Customize De…" at bounding box center [678, 101] width 989 height 71
click at [68, 105] on link "Home" at bounding box center [92, 121] width 170 height 33
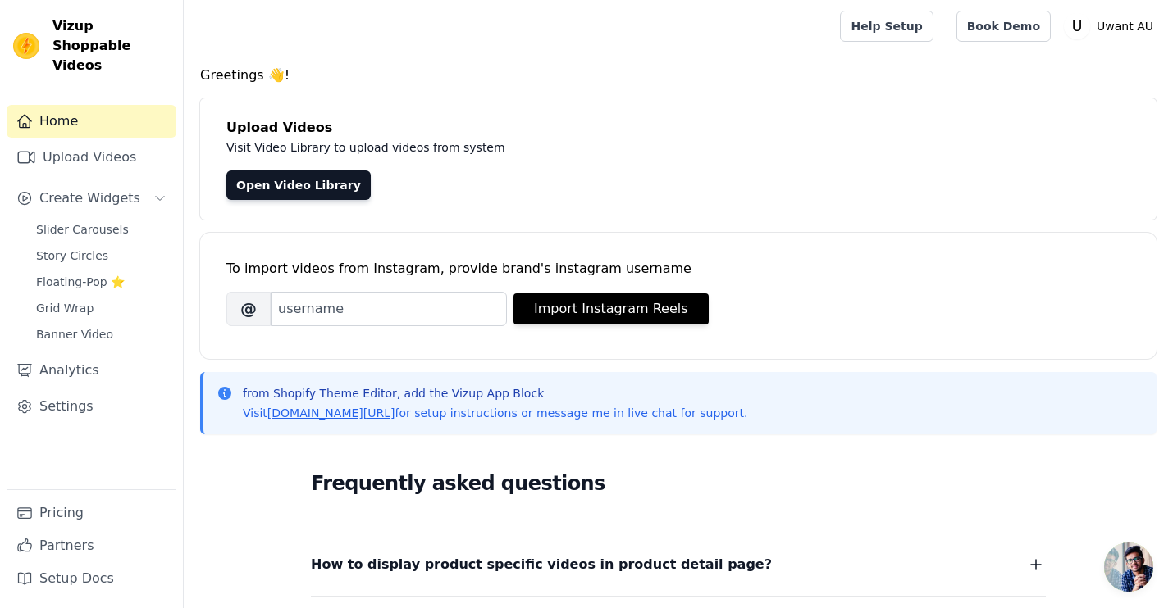
click at [560, 48] on div at bounding box center [508, 26] width 623 height 52
